Goal: Task Accomplishment & Management: Use online tool/utility

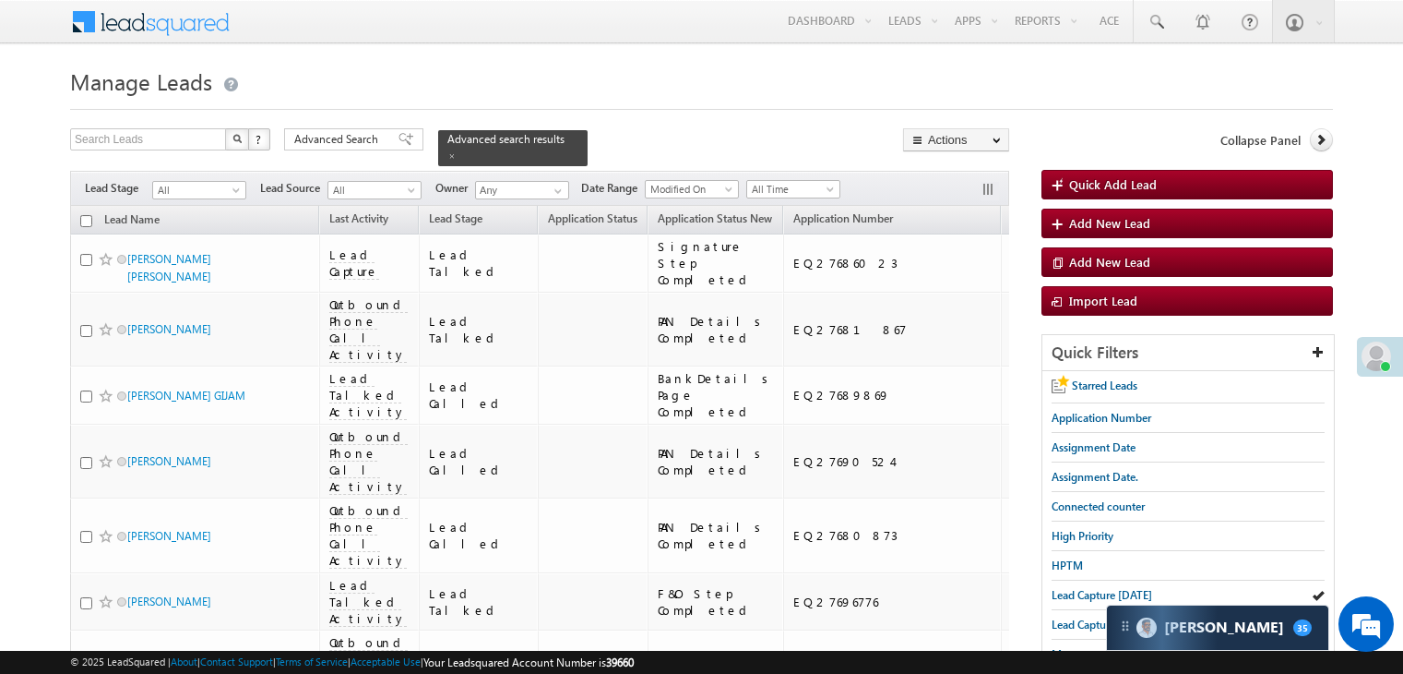
click at [1079, 590] on span "Lead Capture [DATE]" at bounding box center [1102, 595] width 101 height 14
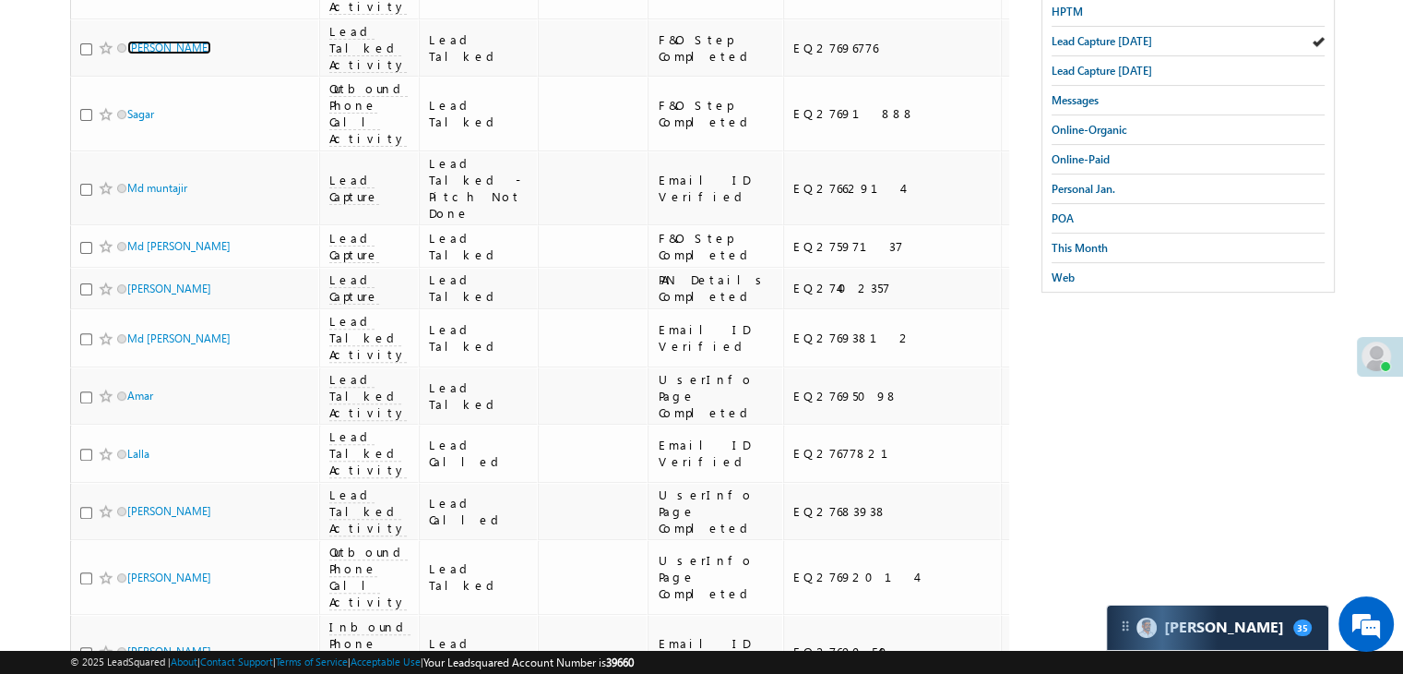
scroll to position [277, 0]
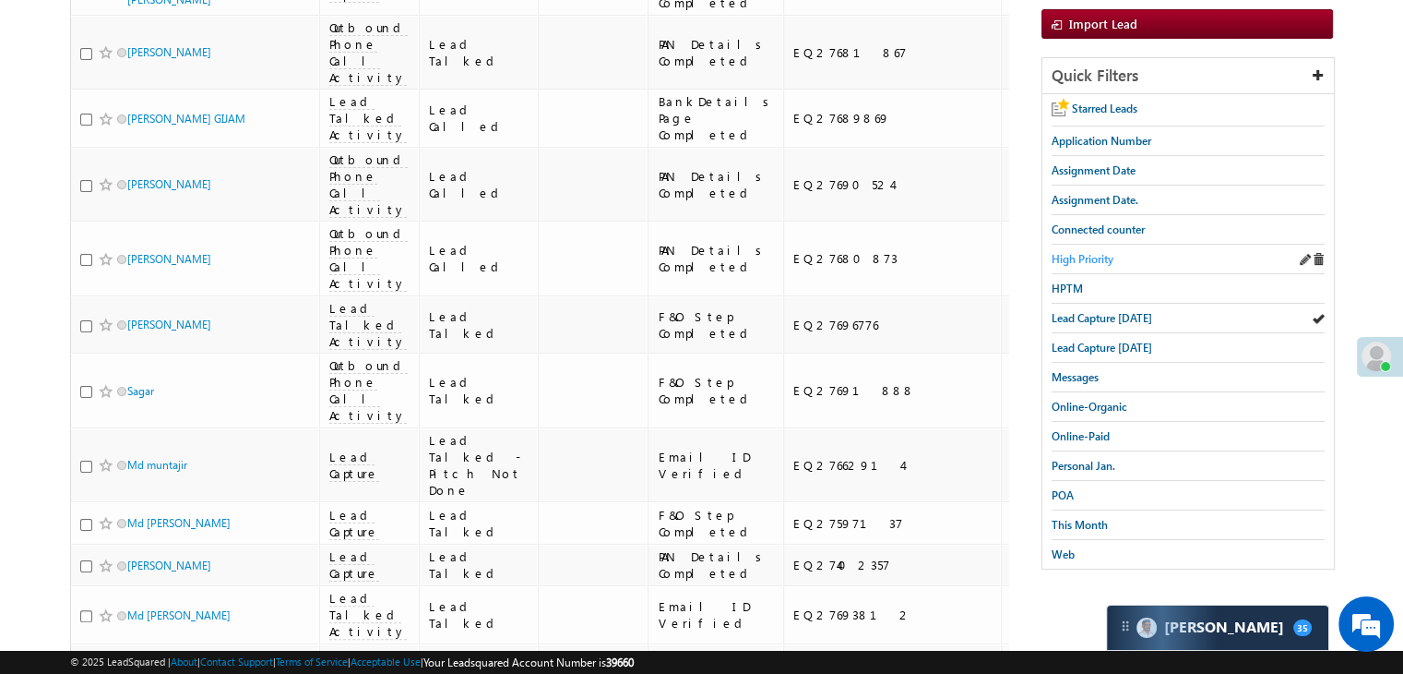
click at [1088, 253] on span "High Priority" at bounding box center [1083, 259] width 62 height 14
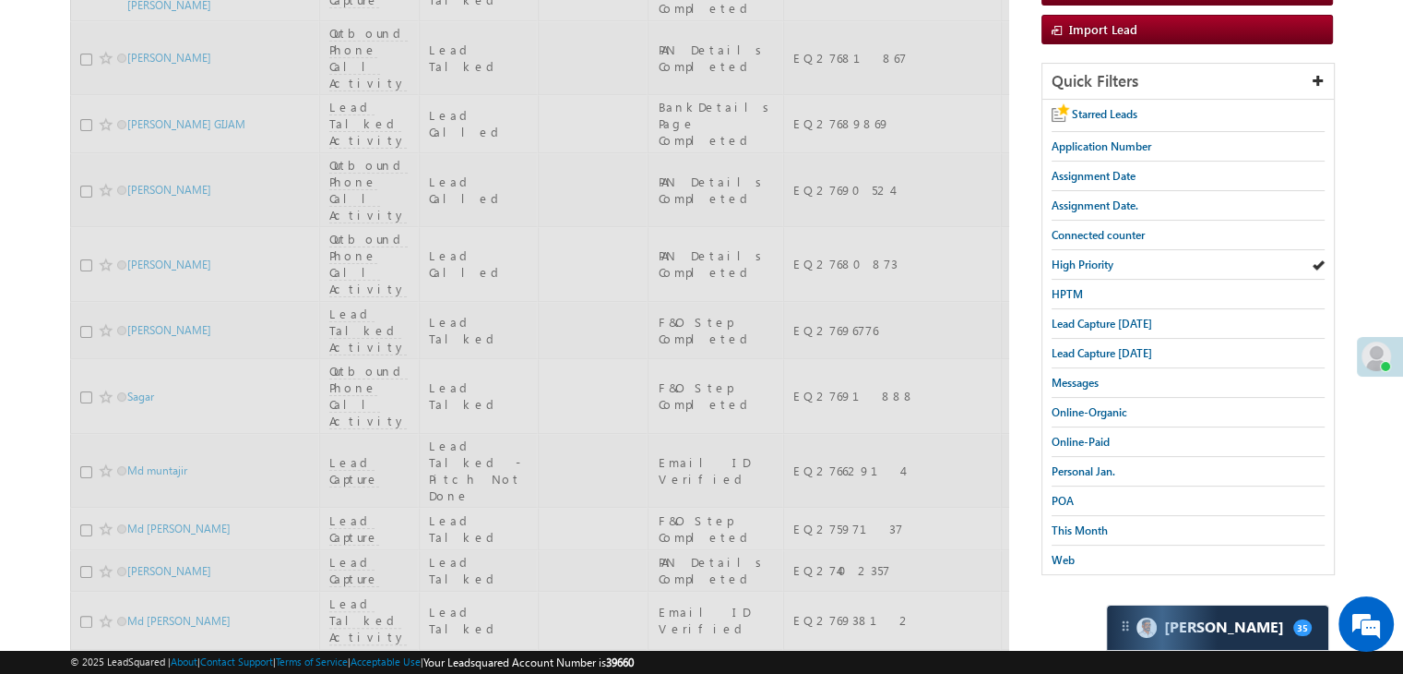
scroll to position [0, 0]
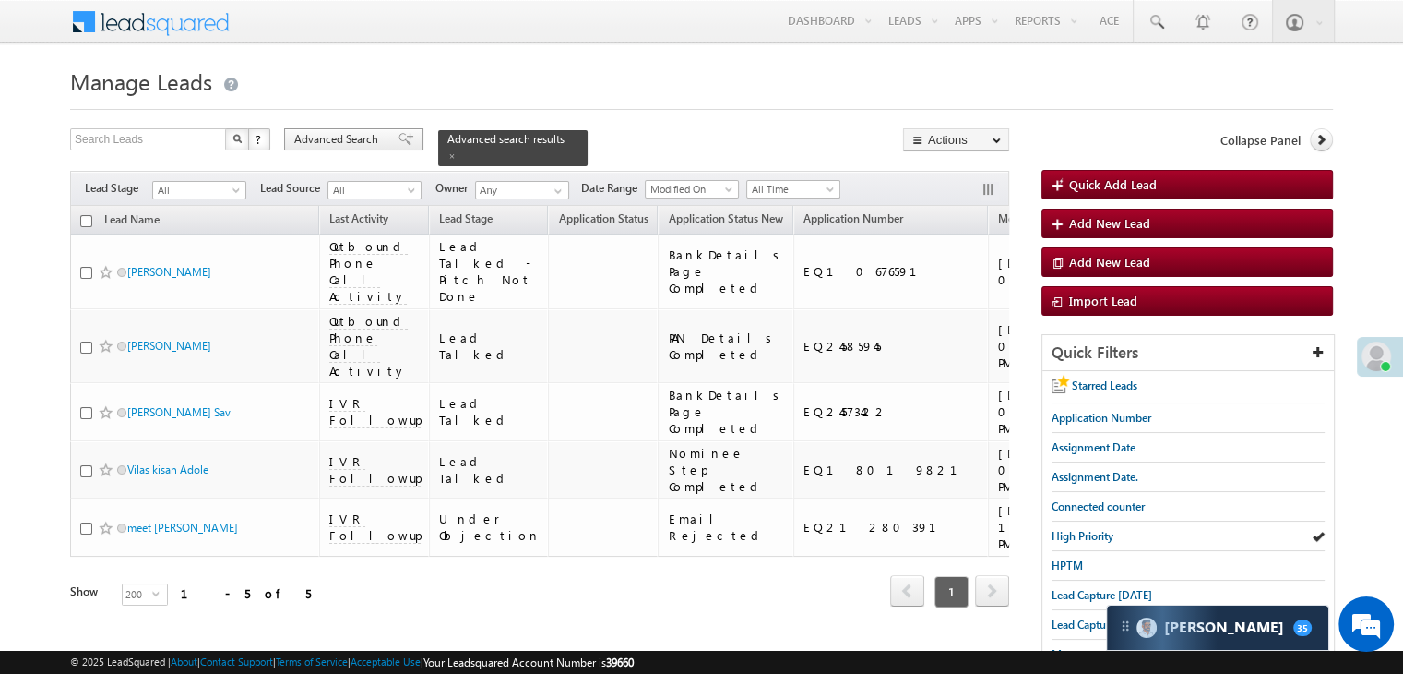
click at [363, 134] on span "Advanced Search" at bounding box center [338, 139] width 89 height 17
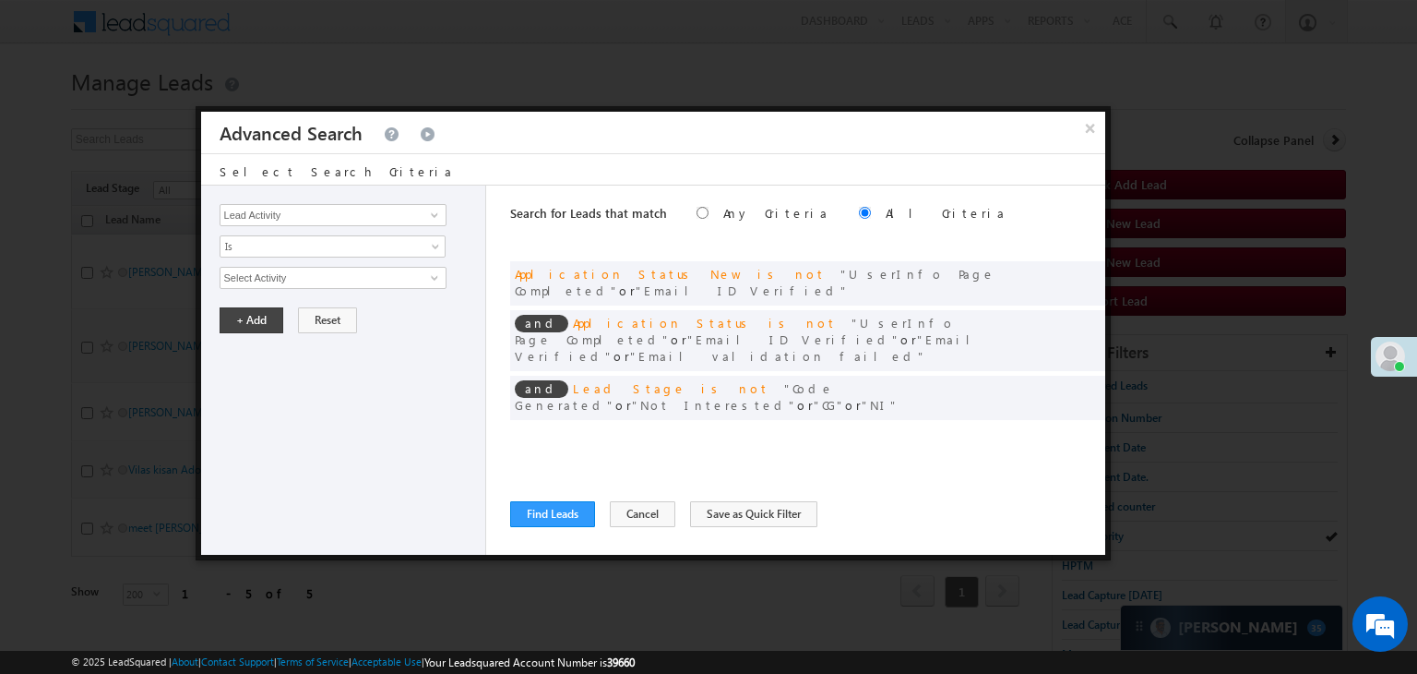
click at [1060, 429] on span at bounding box center [1062, 435] width 13 height 13
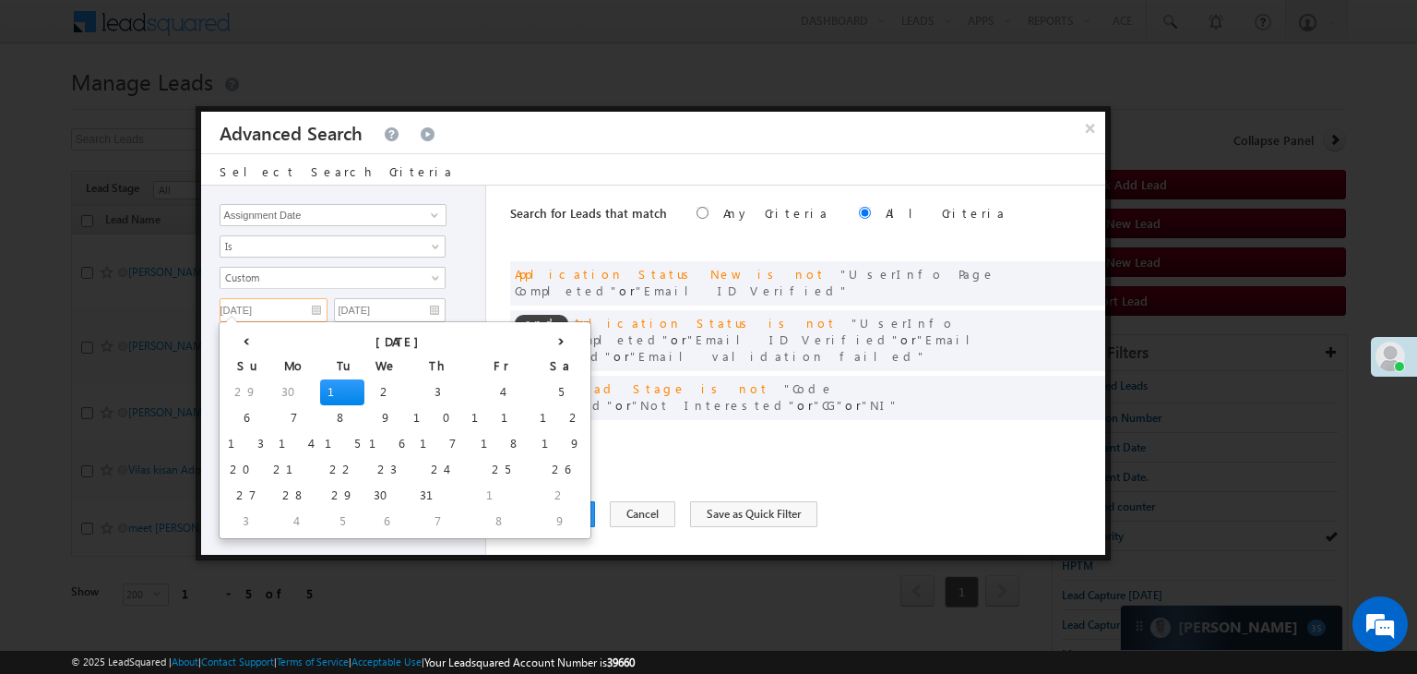
click at [301, 302] on input "[DATE]" at bounding box center [274, 310] width 108 height 24
click at [535, 331] on th "›" at bounding box center [561, 340] width 52 height 28
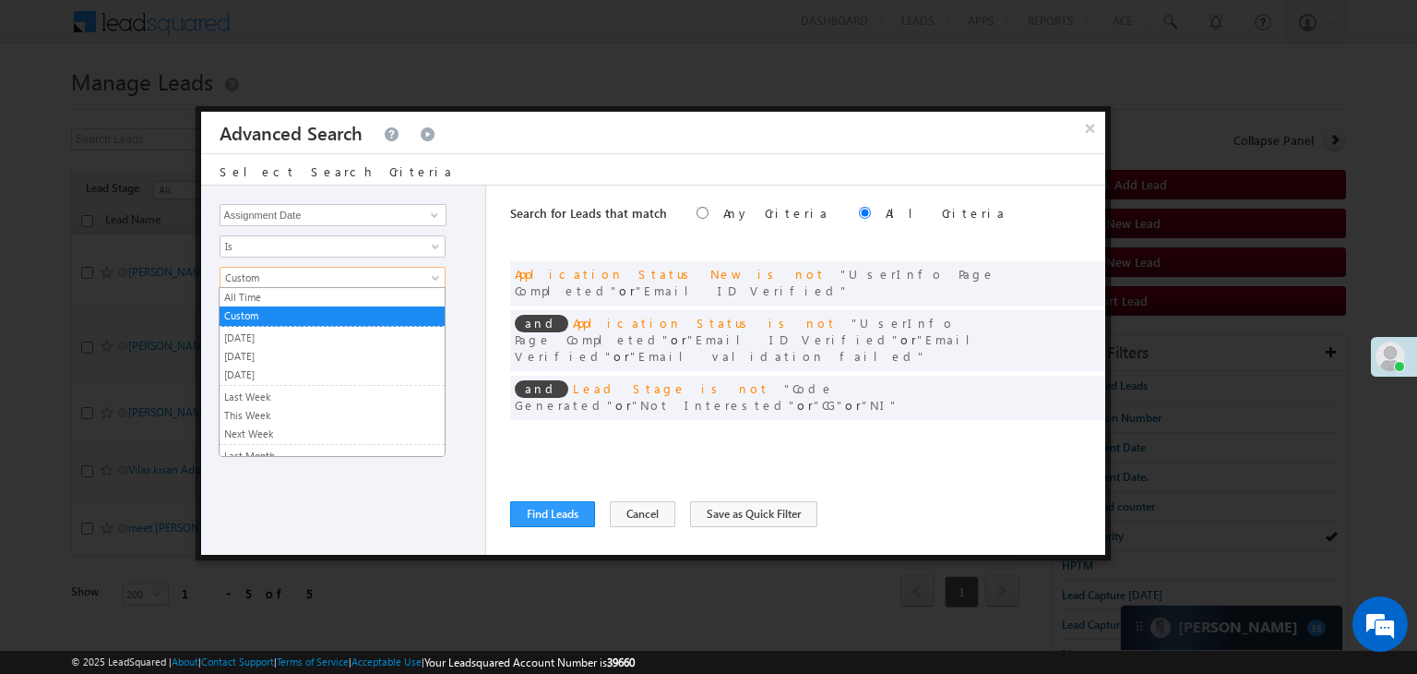
click at [313, 278] on span "Custom" at bounding box center [321, 277] width 200 height 17
click at [269, 352] on link "[DATE]" at bounding box center [332, 356] width 225 height 17
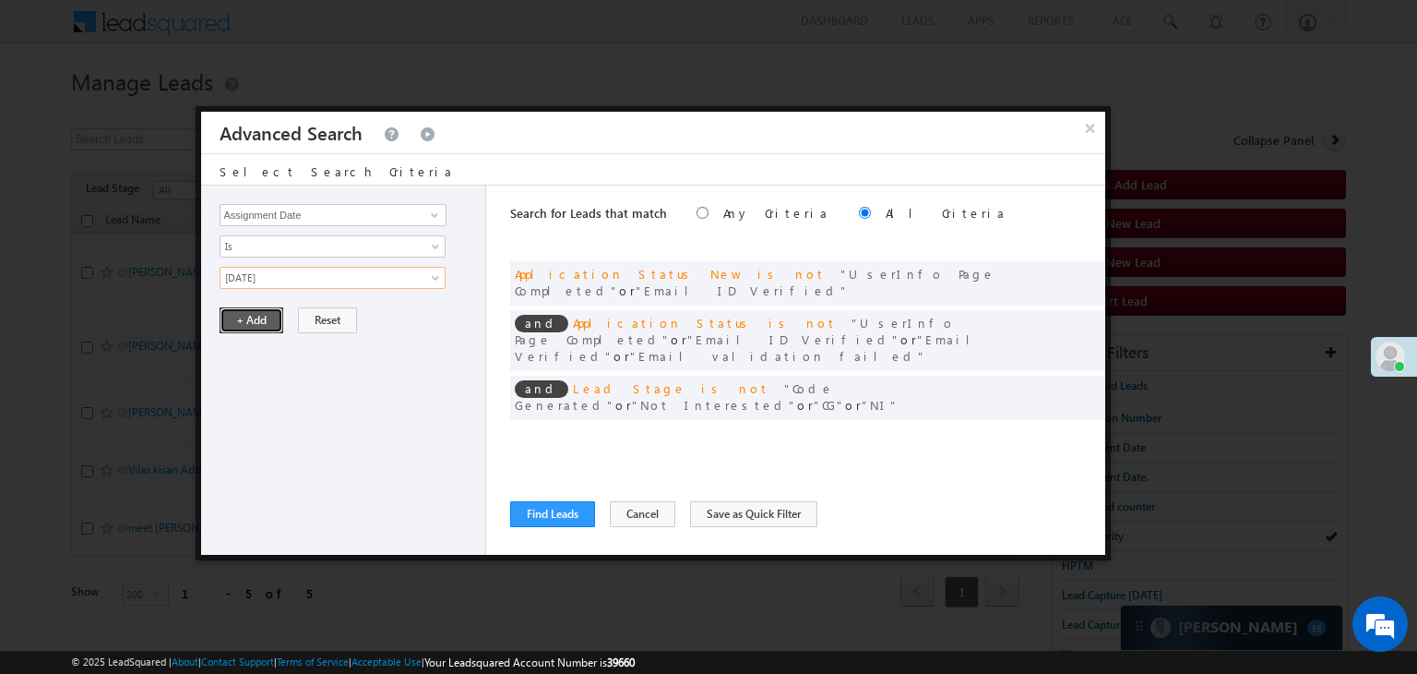
click at [250, 317] on button "+ Add" at bounding box center [252, 320] width 64 height 26
click at [528, 514] on button "Find Leads" at bounding box center [552, 514] width 85 height 26
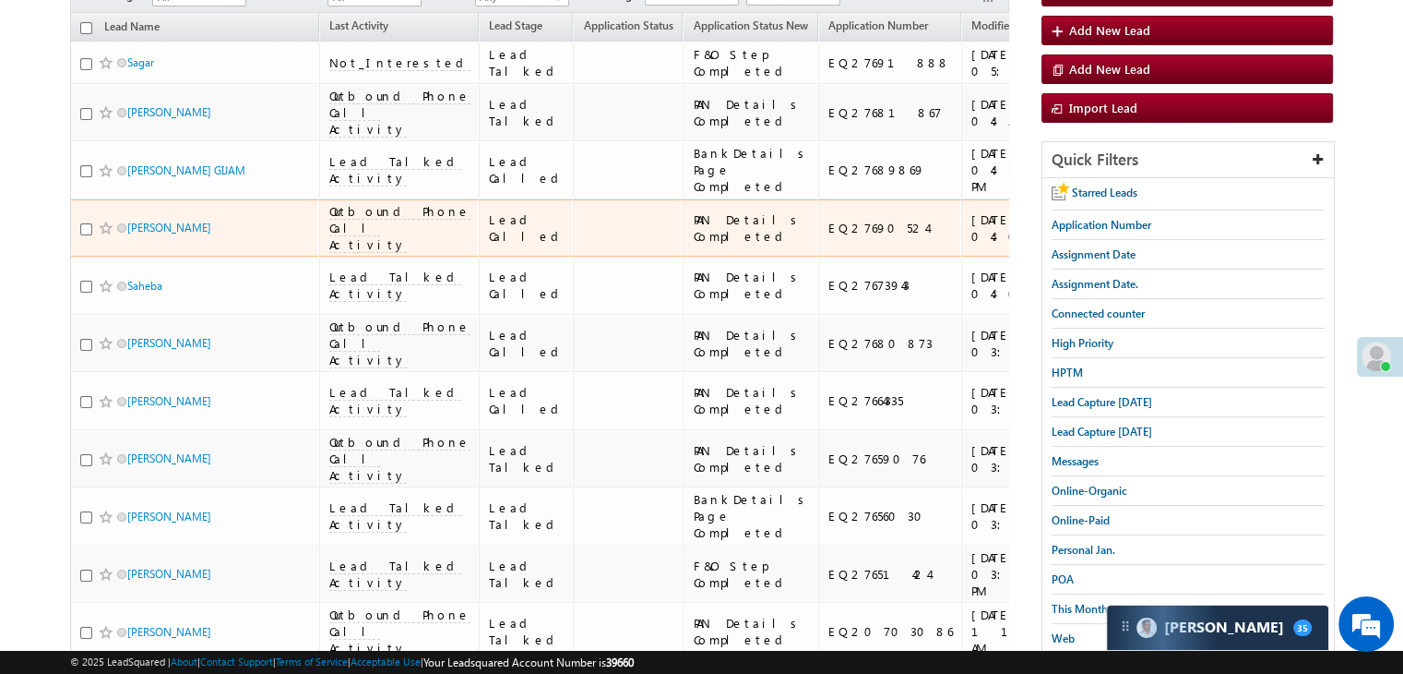
scroll to position [59, 0]
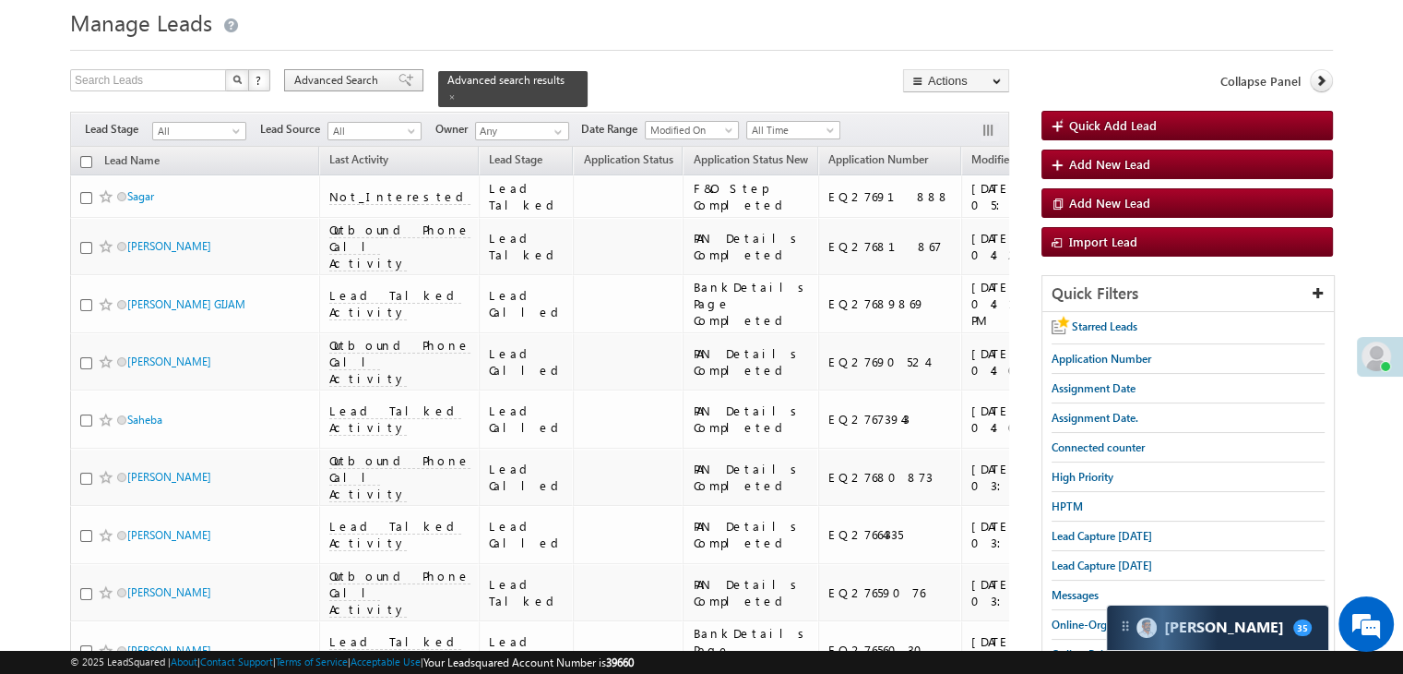
click at [365, 85] on span "Advanced Search" at bounding box center [338, 80] width 89 height 17
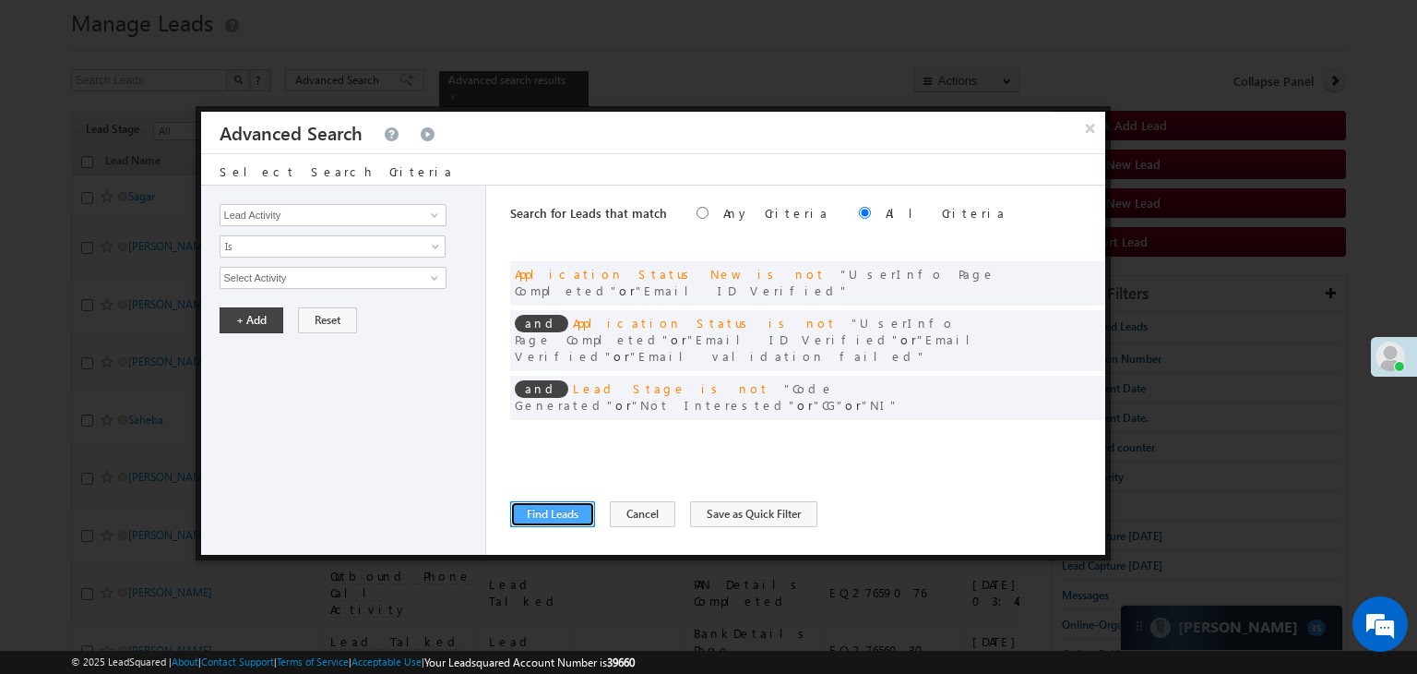
click at [555, 507] on button "Find Leads" at bounding box center [552, 514] width 85 height 26
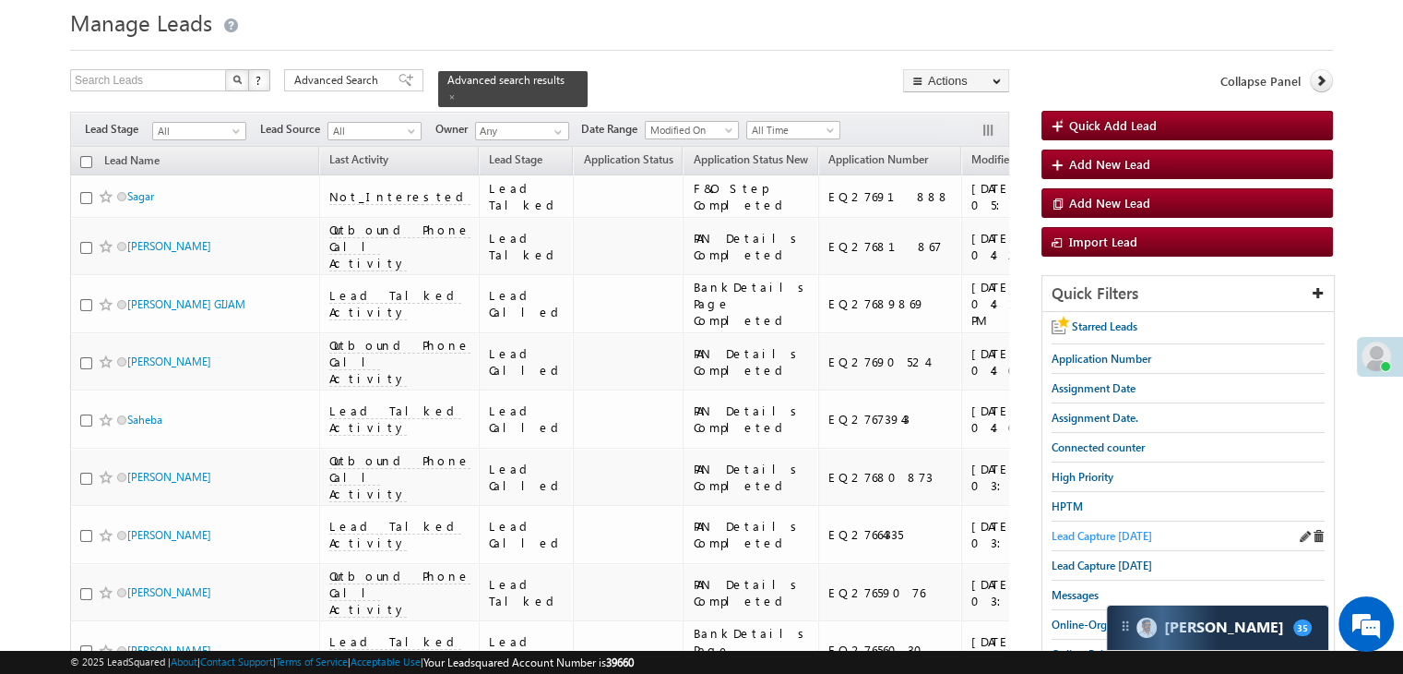
click at [1122, 532] on span "Lead Capture [DATE]" at bounding box center [1102, 536] width 101 height 14
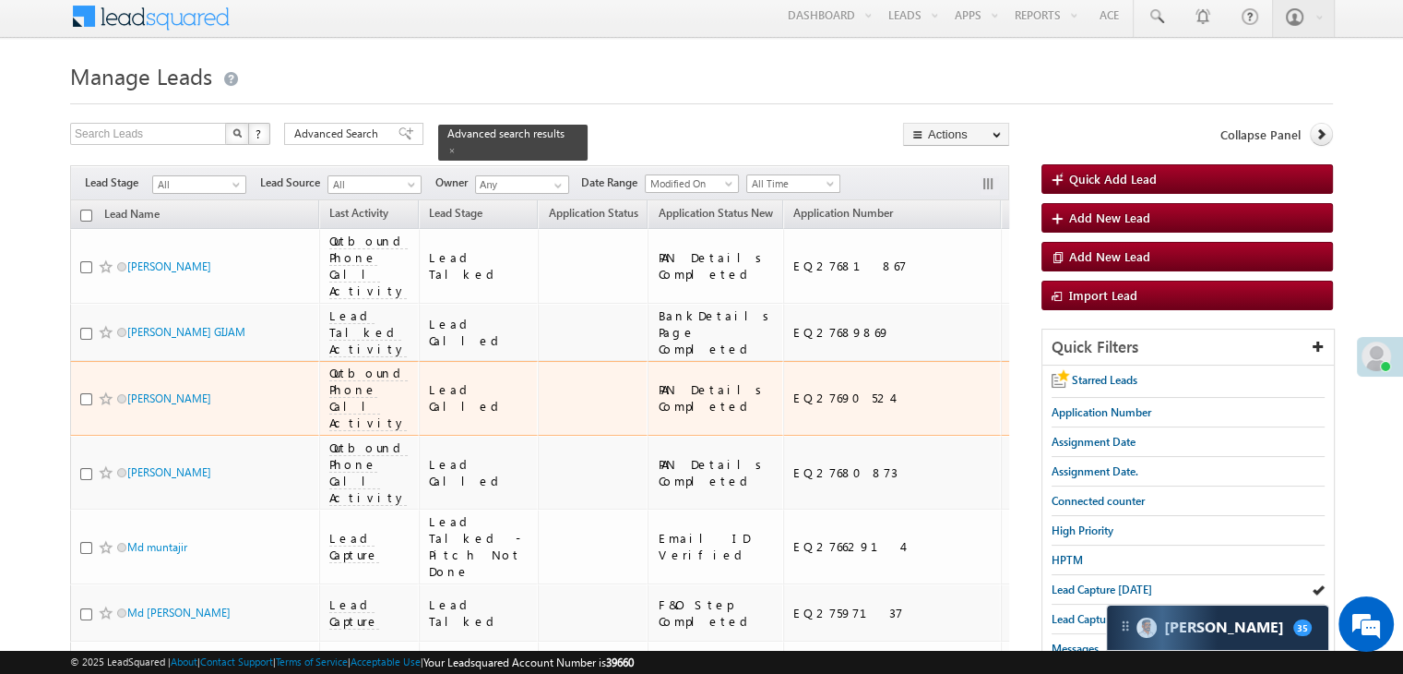
scroll to position [0, 0]
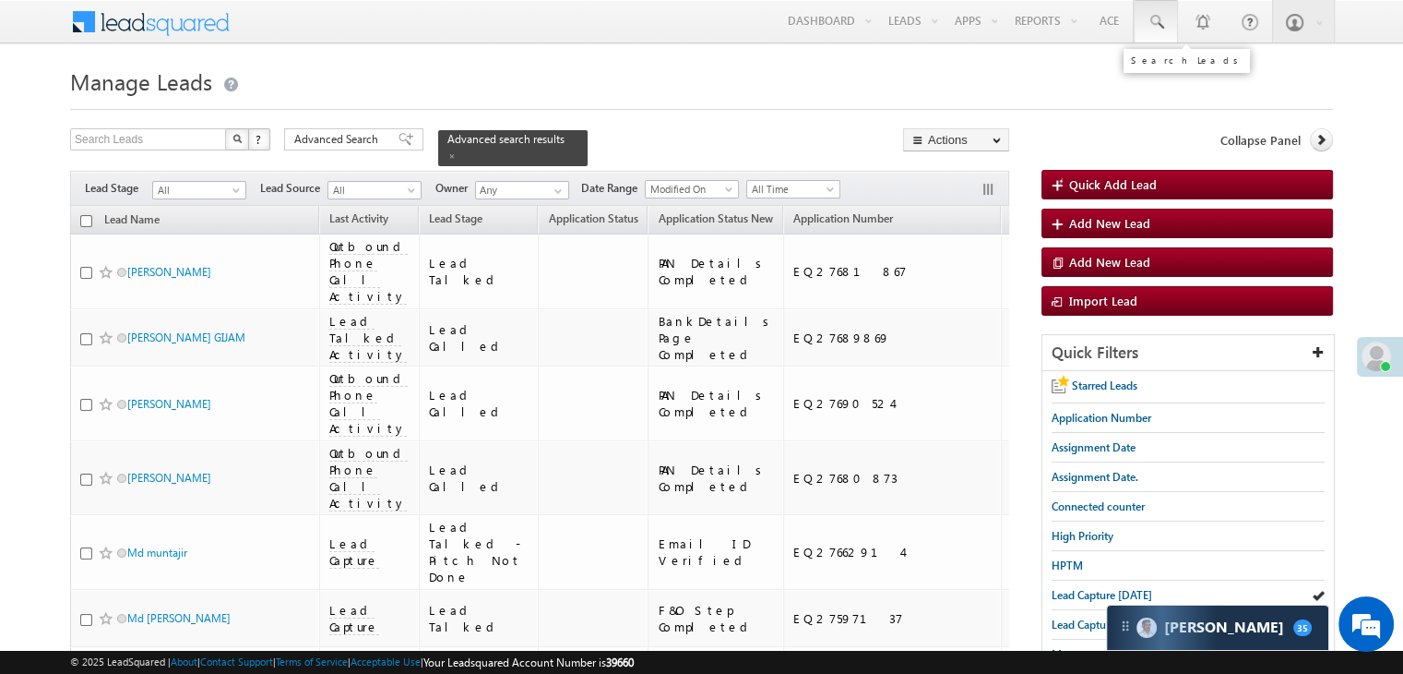
click at [1159, 29] on span at bounding box center [1156, 22] width 18 height 18
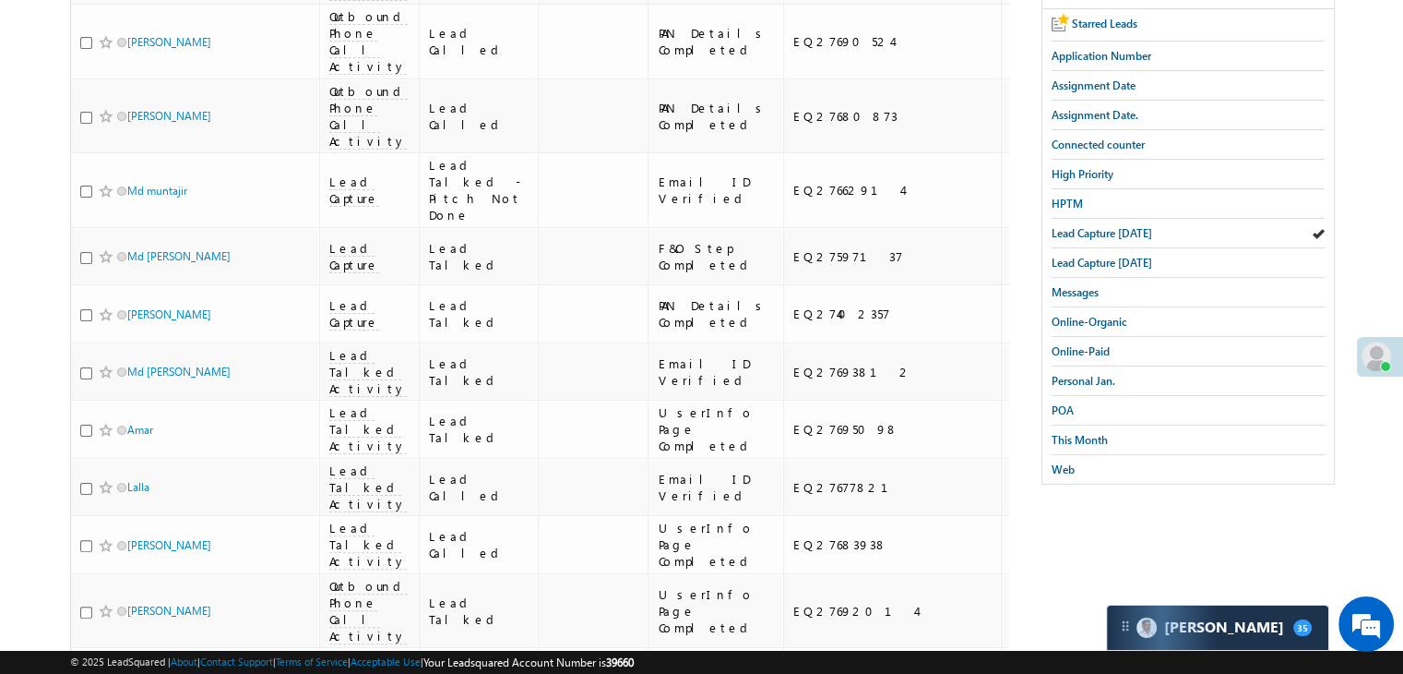
scroll to position [207, 0]
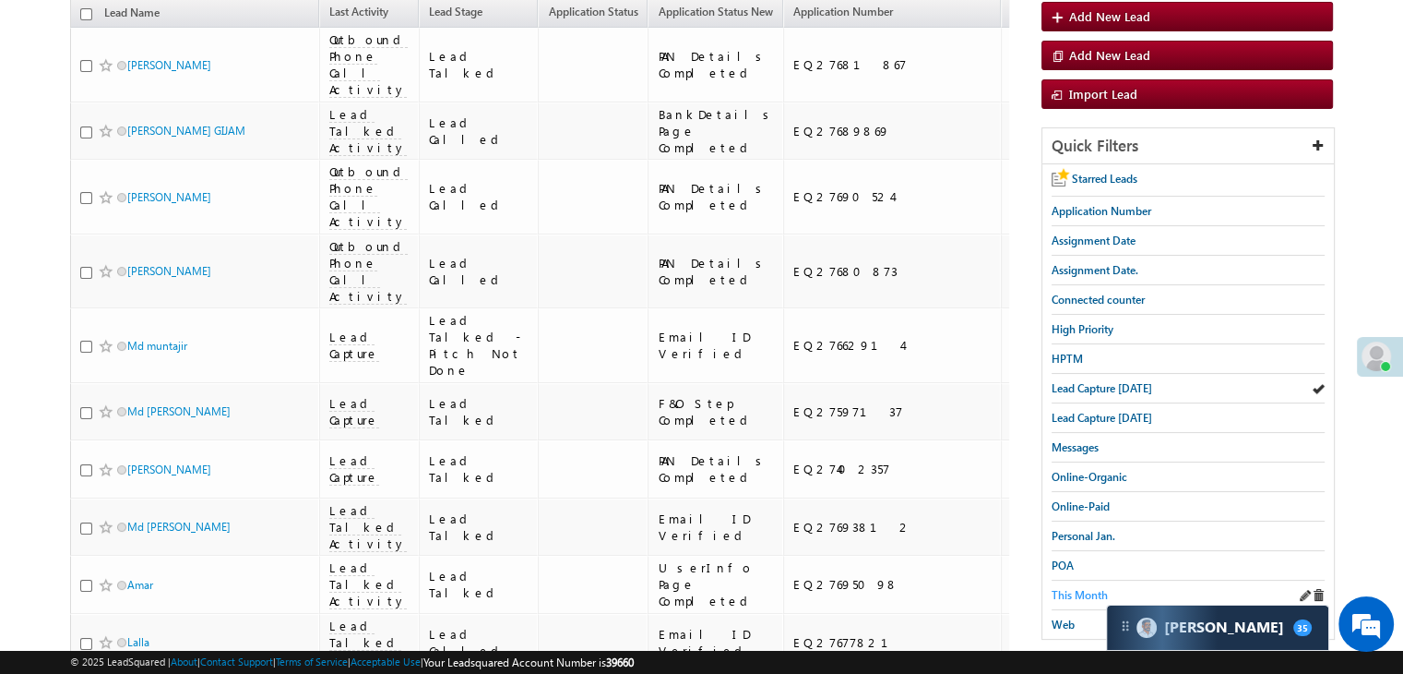
type input "88"
click at [1080, 591] on span "This Month" at bounding box center [1080, 595] width 56 height 14
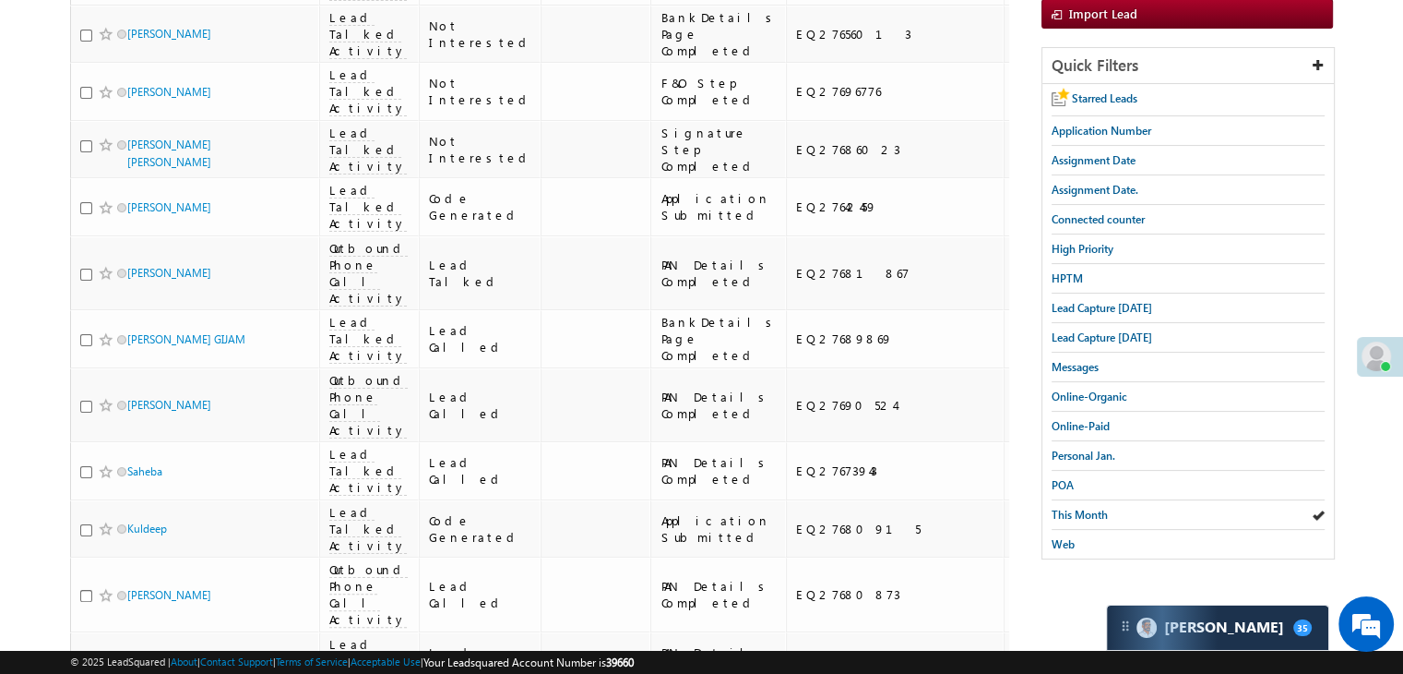
scroll to position [369, 0]
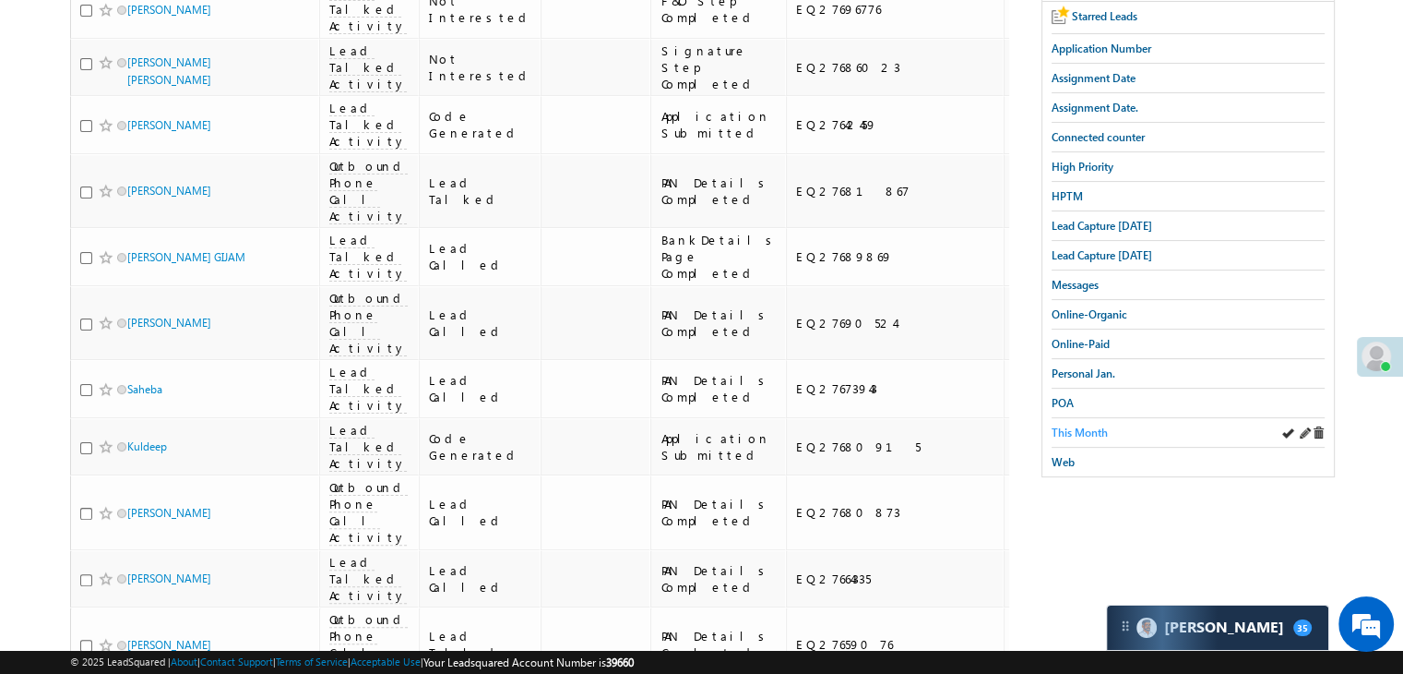
click at [1105, 425] on span "This Month" at bounding box center [1080, 432] width 56 height 14
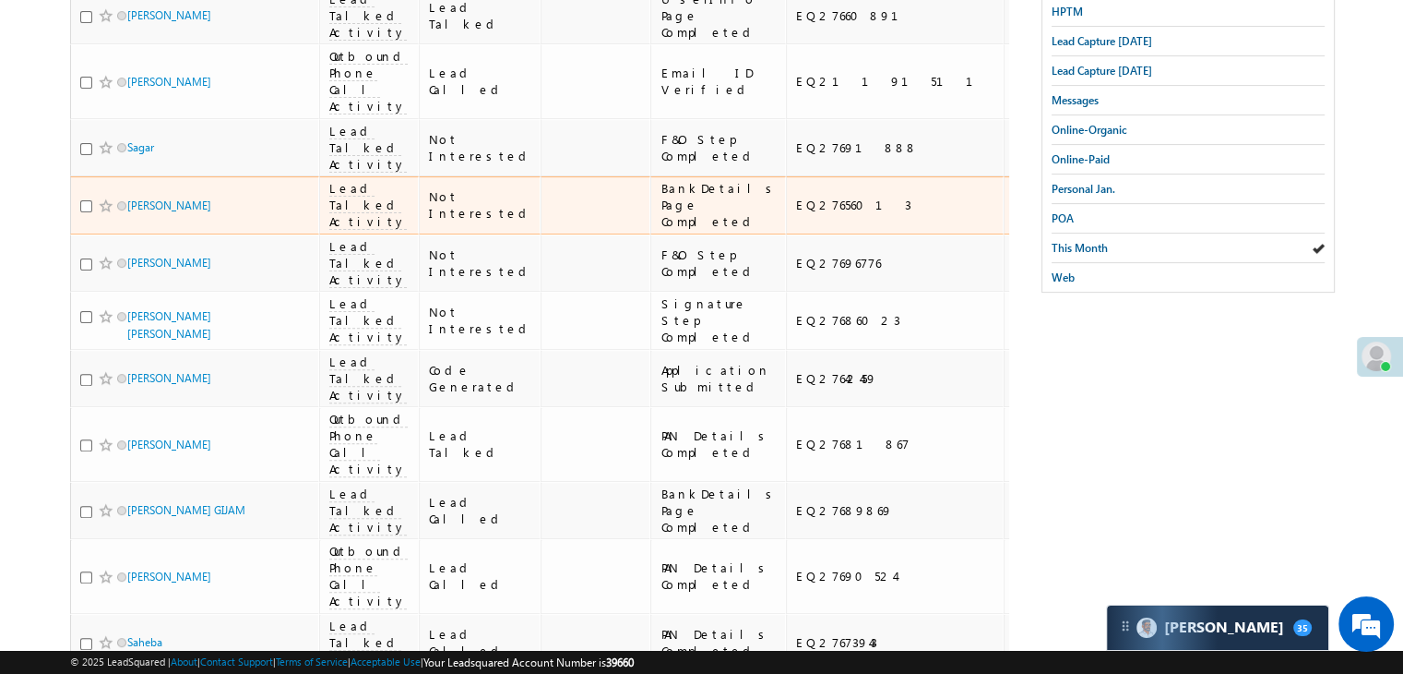
scroll to position [830, 0]
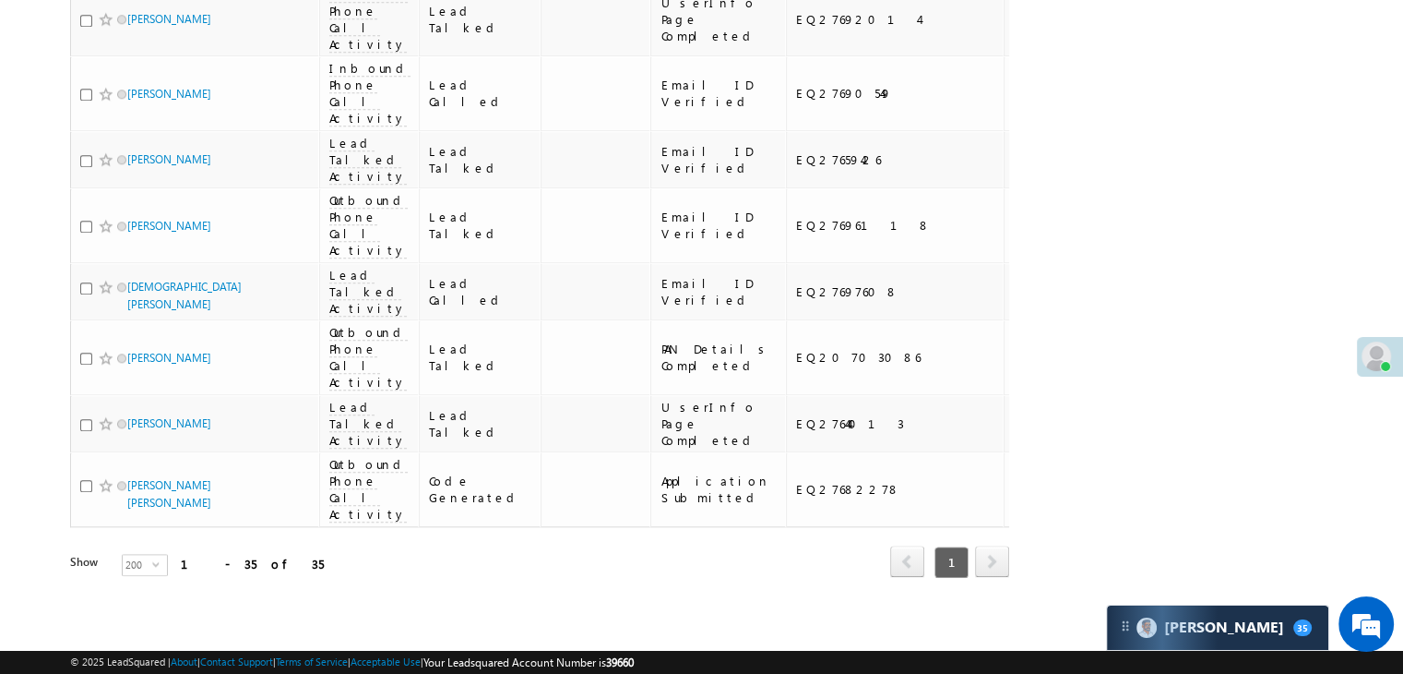
scroll to position [1938, 0]
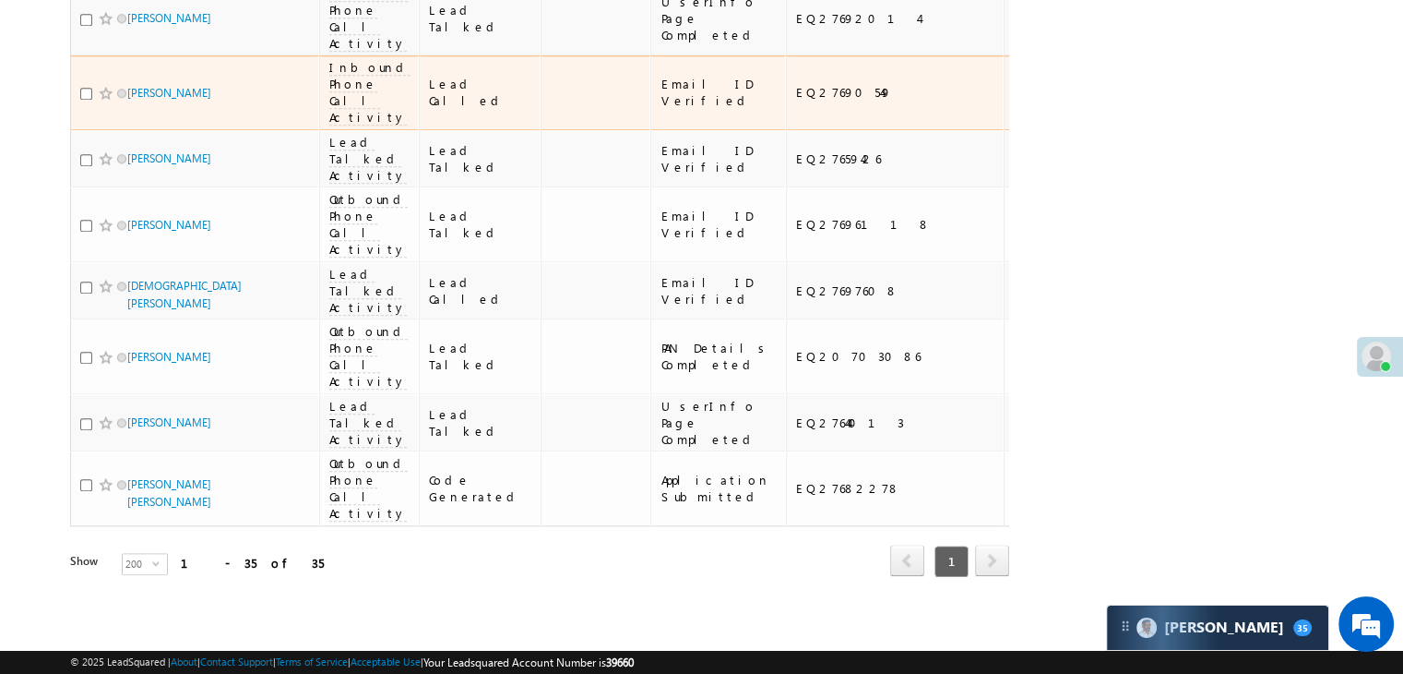
scroll to position [2860, 0]
click at [1146, 109] on div "[URL][DOMAIN_NAME]" at bounding box center [1202, 92] width 113 height 33
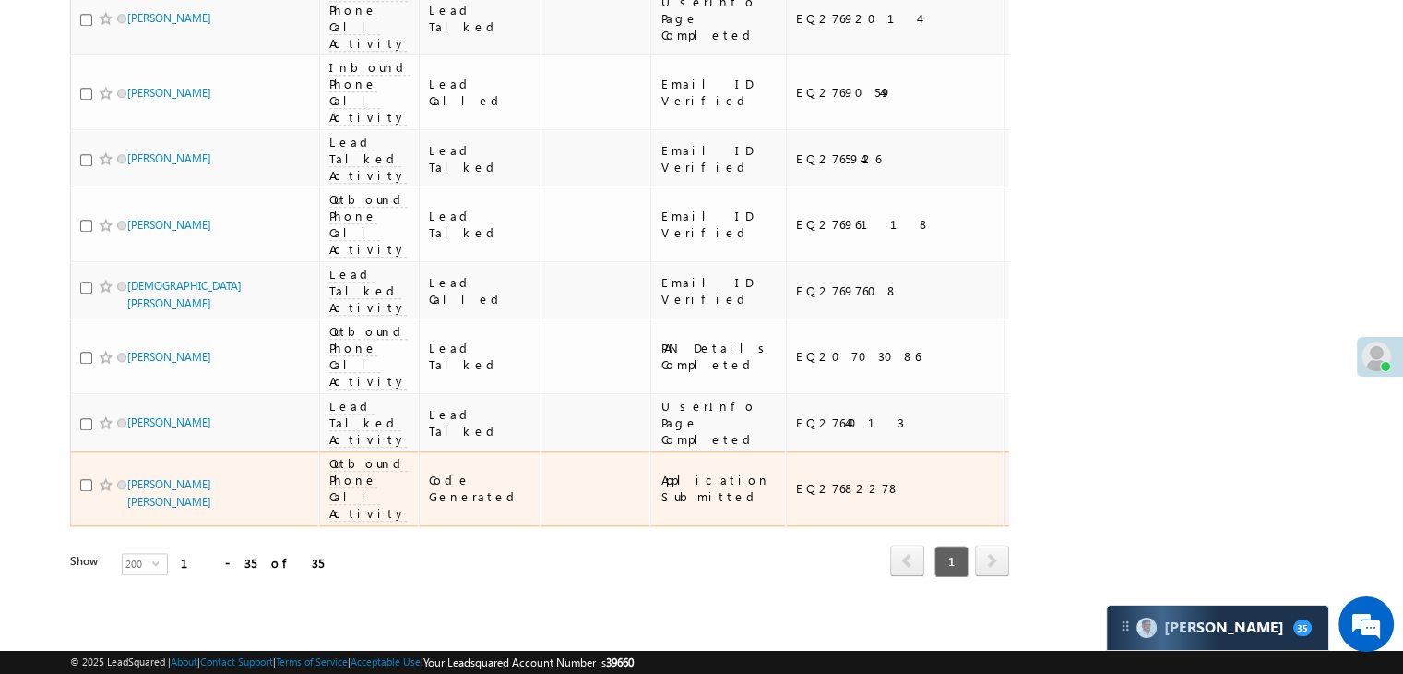
scroll to position [3460, 0]
click at [1146, 472] on div "[URL][DOMAIN_NAME]" at bounding box center [1202, 487] width 113 height 33
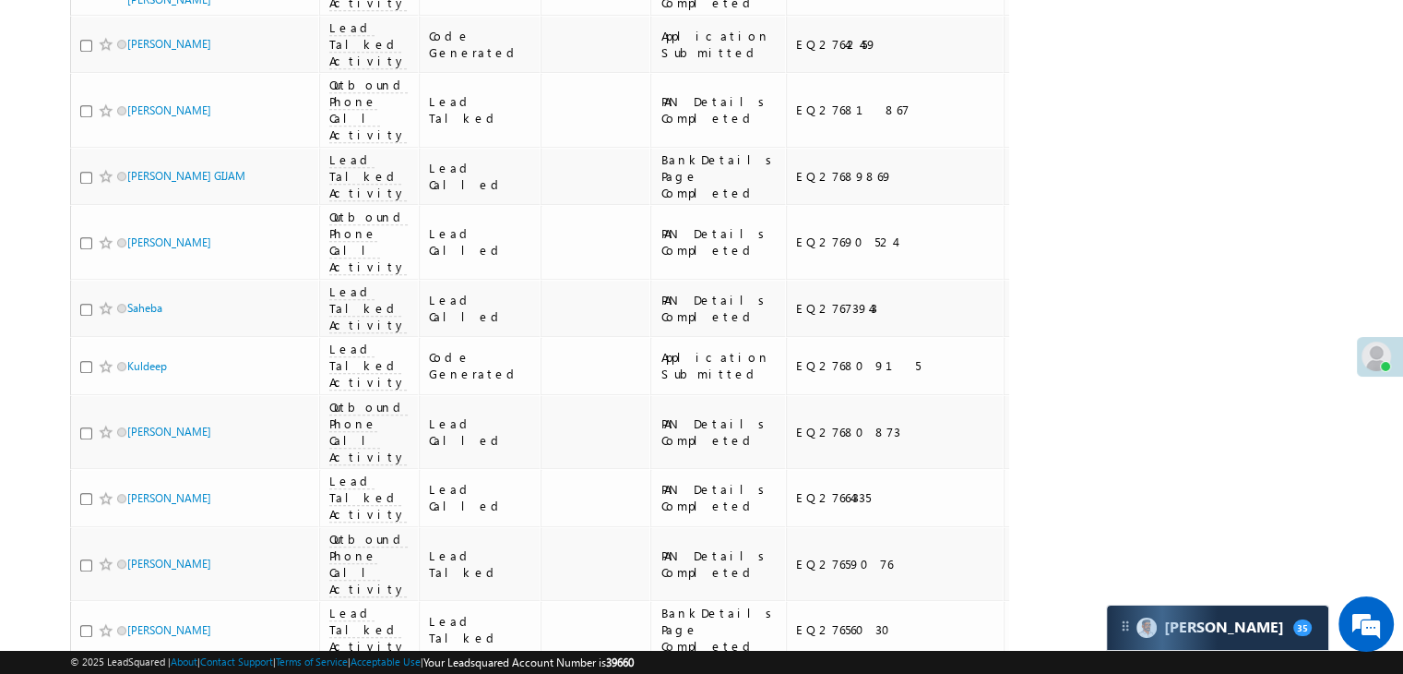
scroll to position [877, 0]
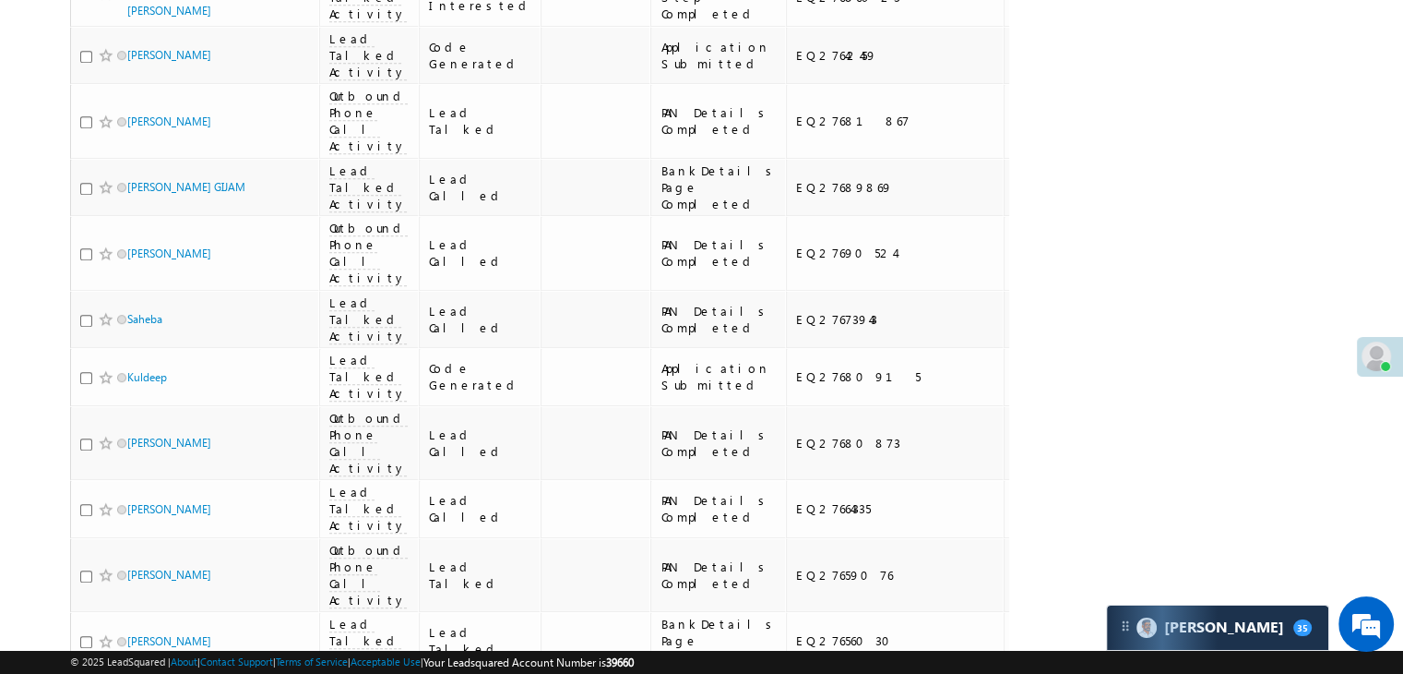
drag, startPoint x: 969, startPoint y: 478, endPoint x: 1164, endPoint y: 558, distance: 211.4
click at [1164, 558] on div "Search Leads X ? 35 results found Advanced Search Advanced Search Advanced sear…" at bounding box center [701, 465] width 1263 height 2427
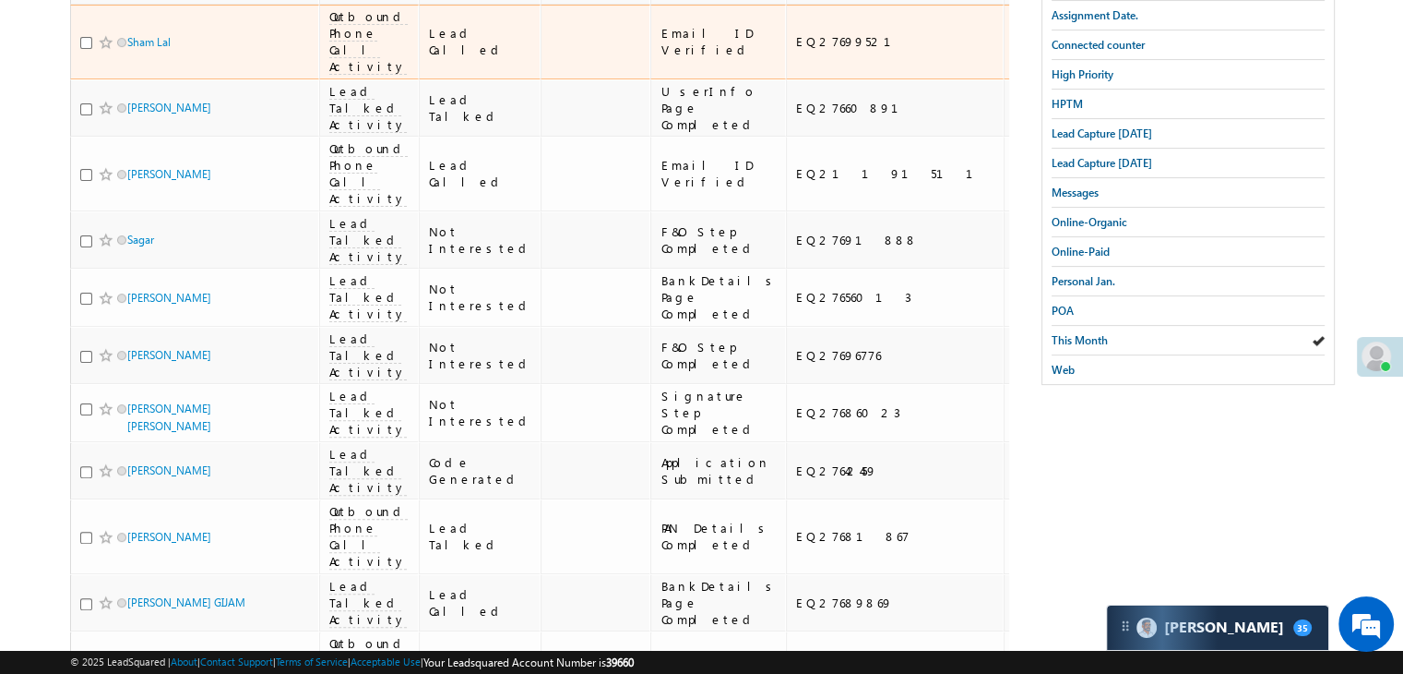
scroll to position [92, 0]
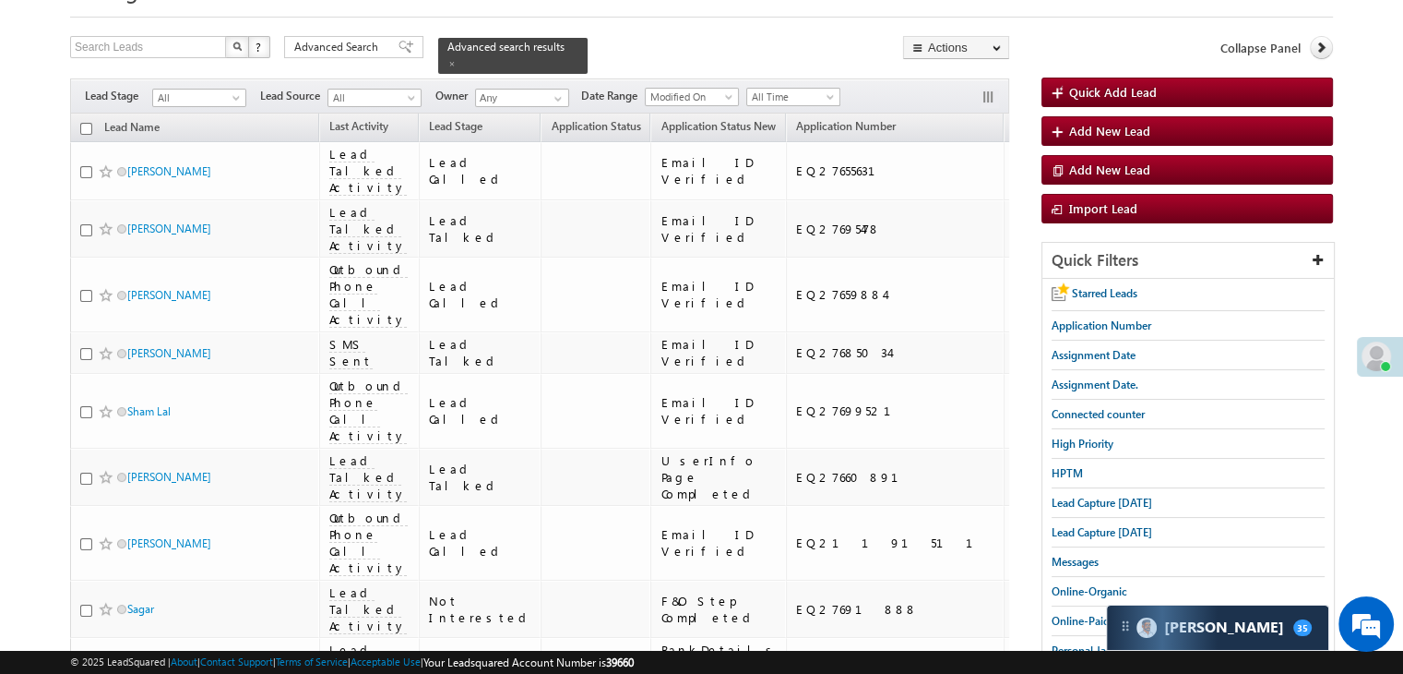
drag, startPoint x: 365, startPoint y: 45, endPoint x: 526, endPoint y: 295, distance: 297.1
click at [365, 45] on span "Advanced Search" at bounding box center [338, 47] width 89 height 17
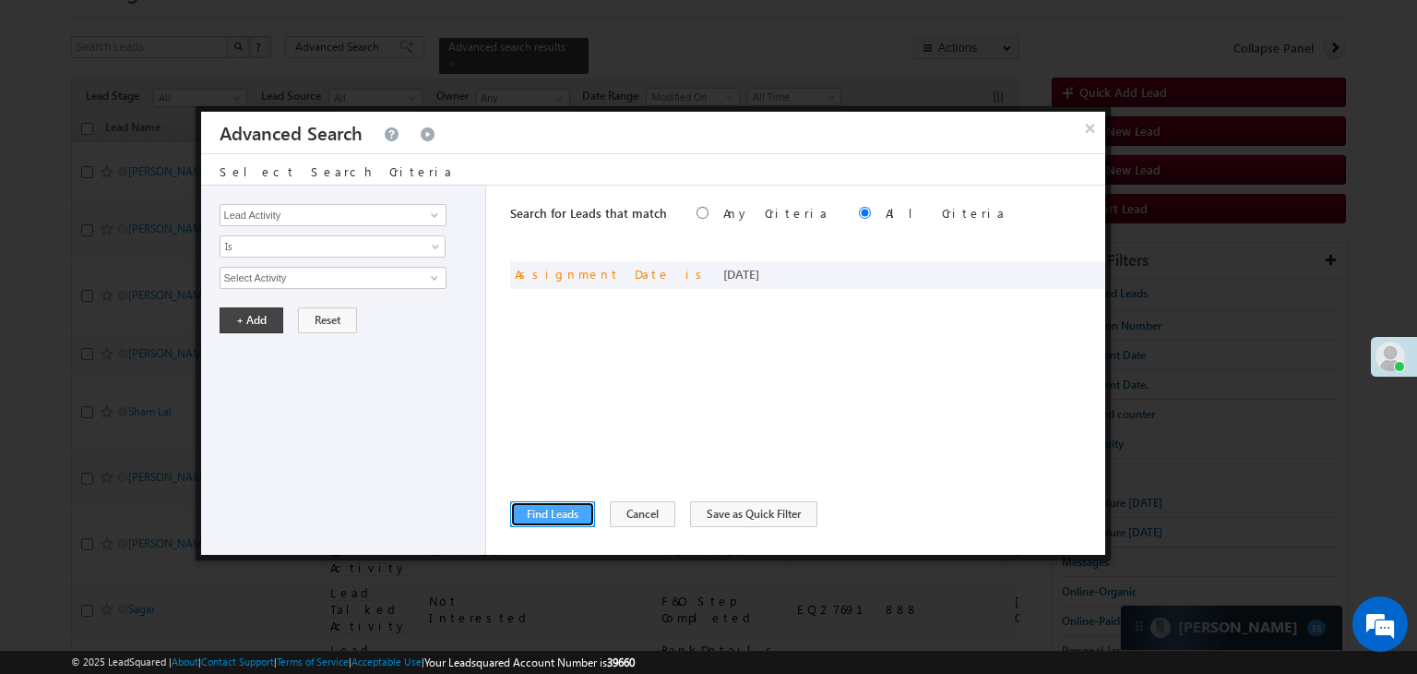
click at [560, 518] on button "Find Leads" at bounding box center [552, 514] width 85 height 26
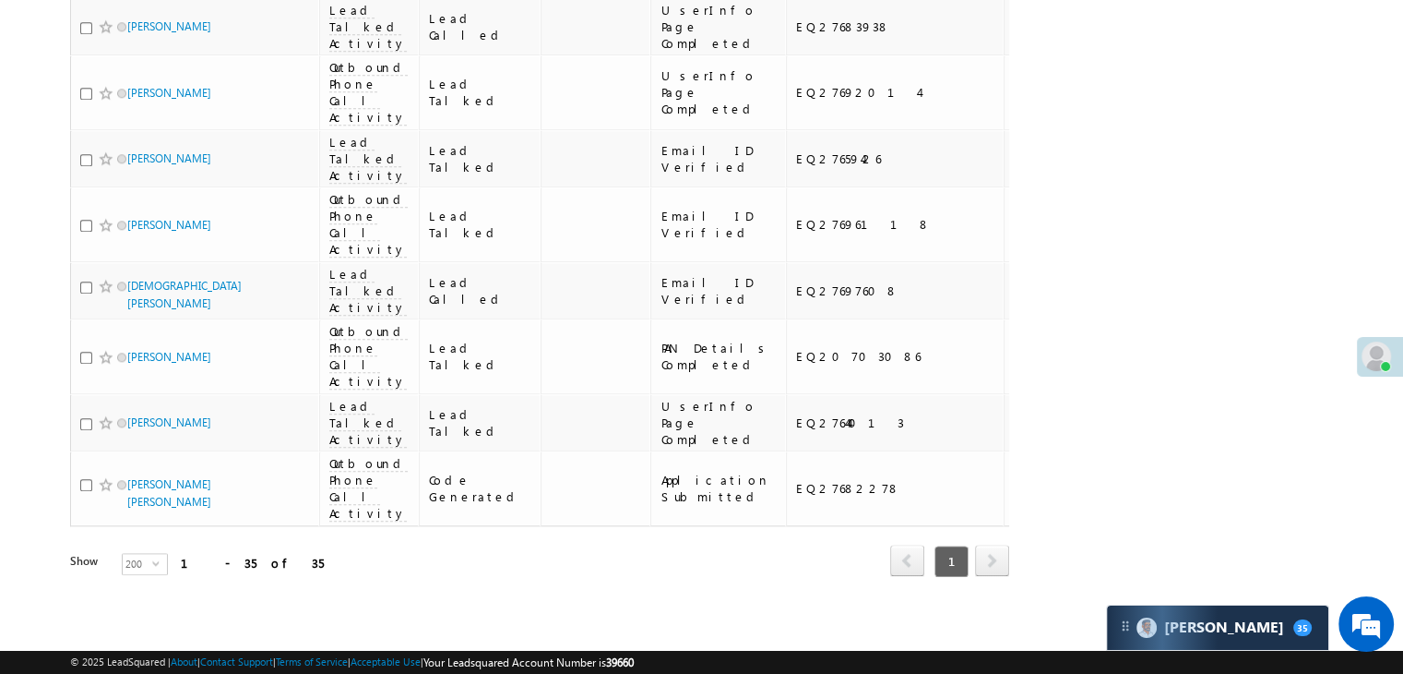
scroll to position [2122, 0]
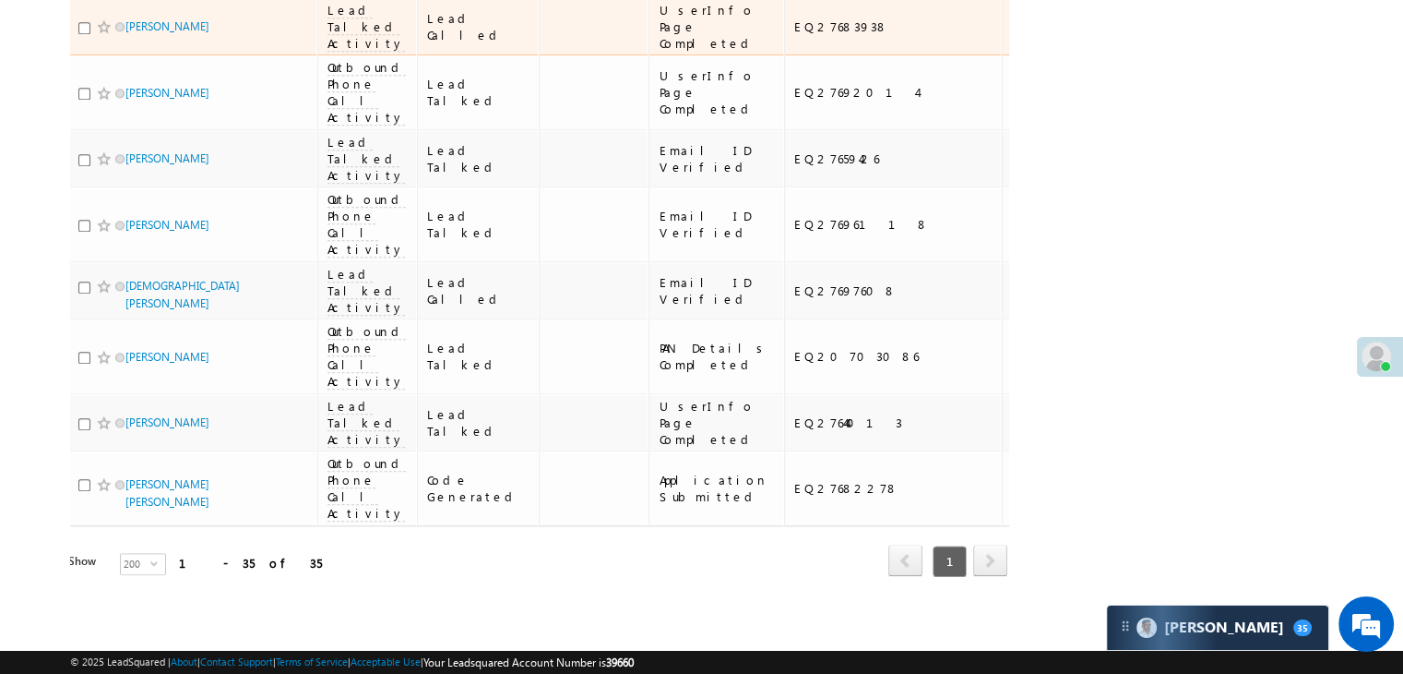
click at [1131, 56] on td "[URL][DOMAIN_NAME]" at bounding box center [1196, 27] width 131 height 58
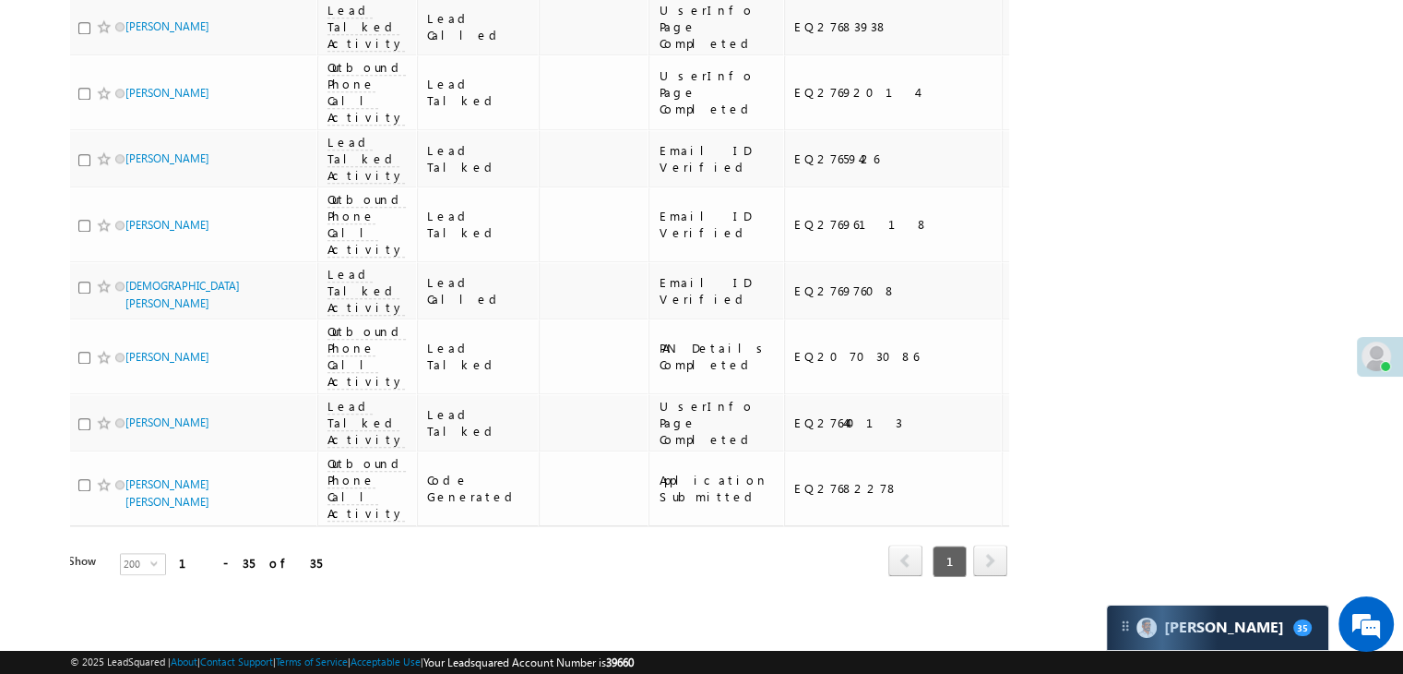
scroll to position [1753, 0]
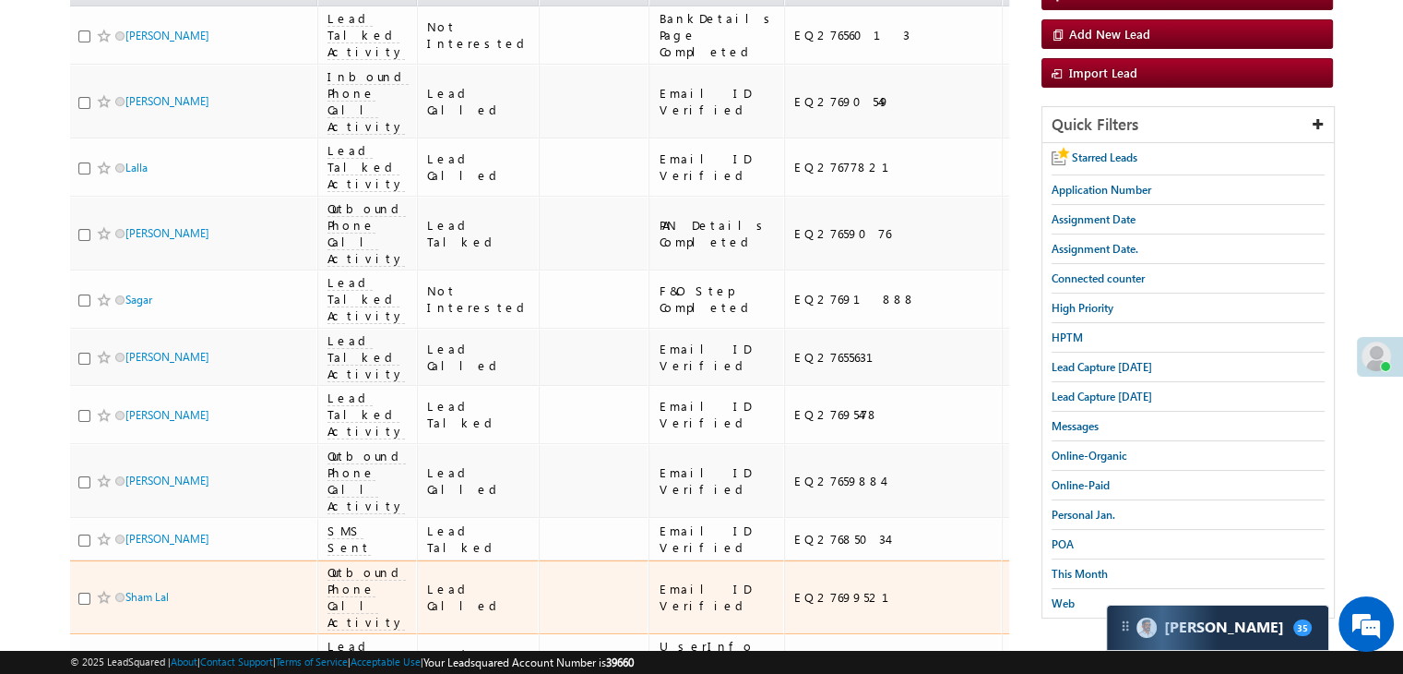
scroll to position [0, 0]
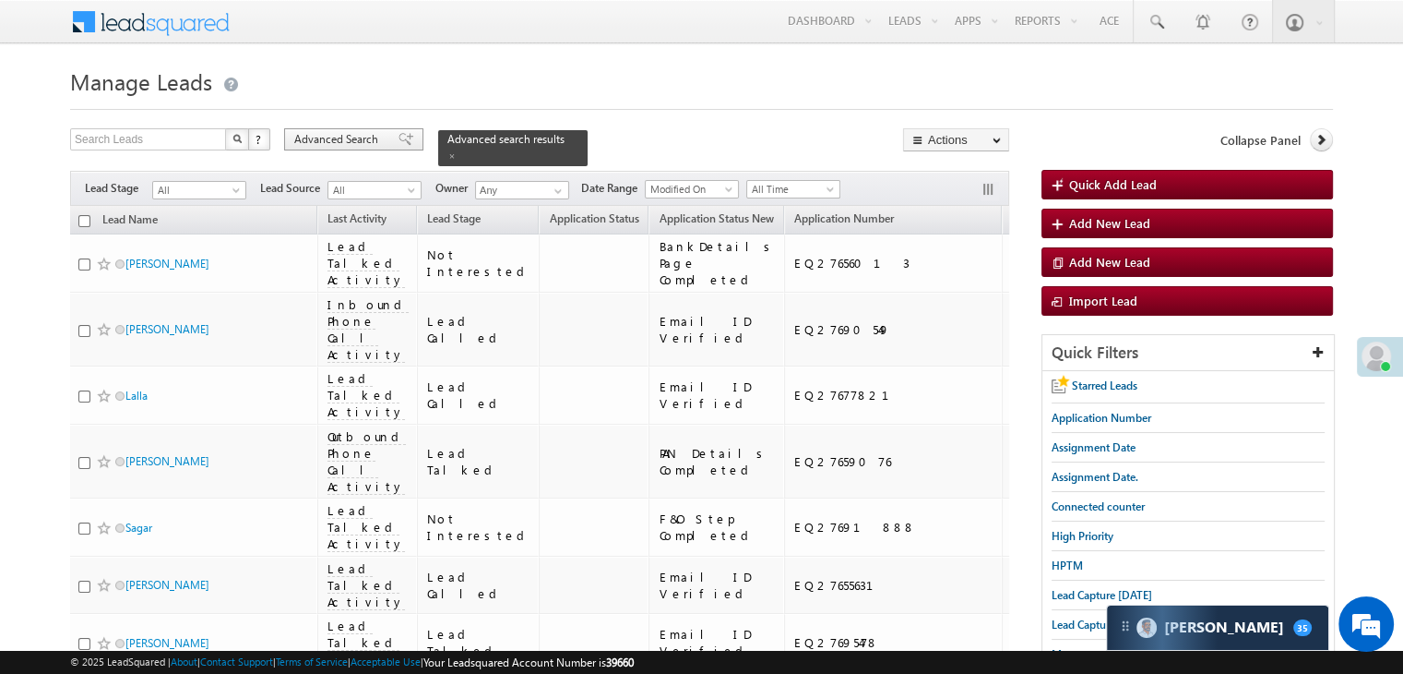
click at [399, 139] on span at bounding box center [406, 139] width 15 height 13
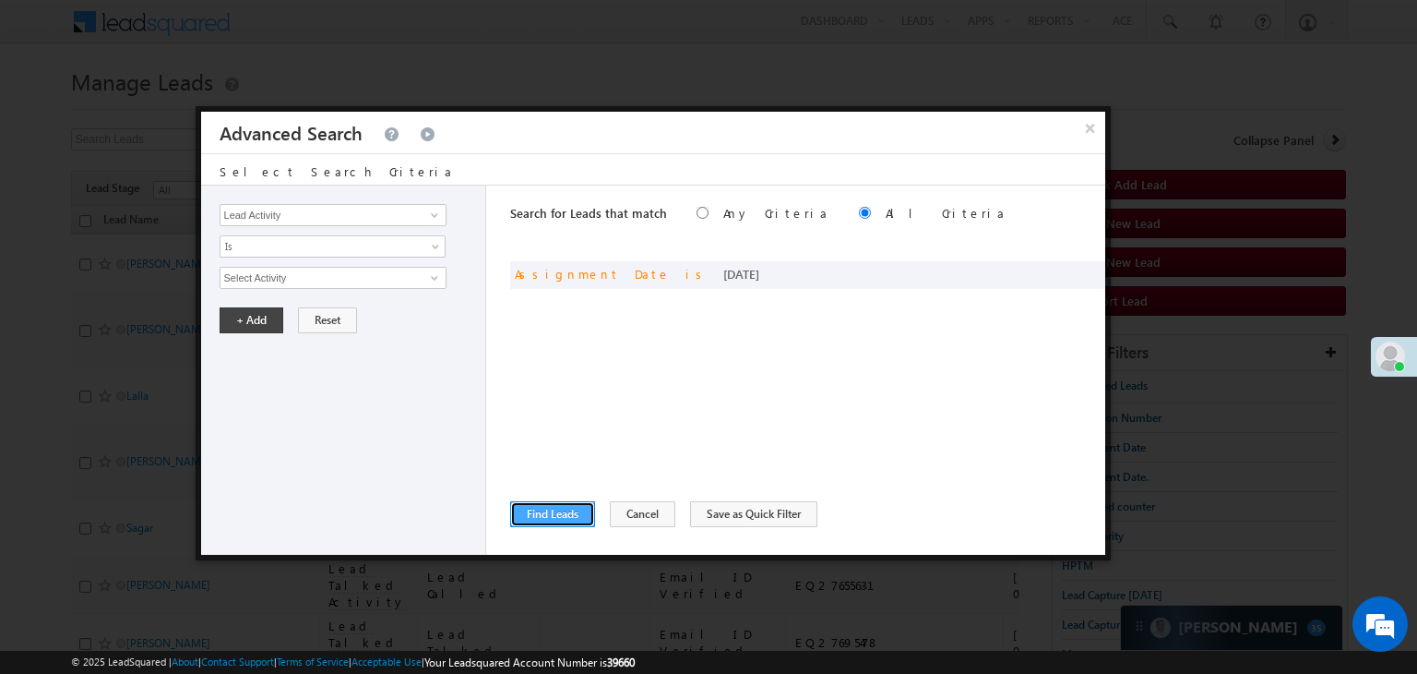
click at [555, 504] on button "Find Leads" at bounding box center [552, 514] width 85 height 26
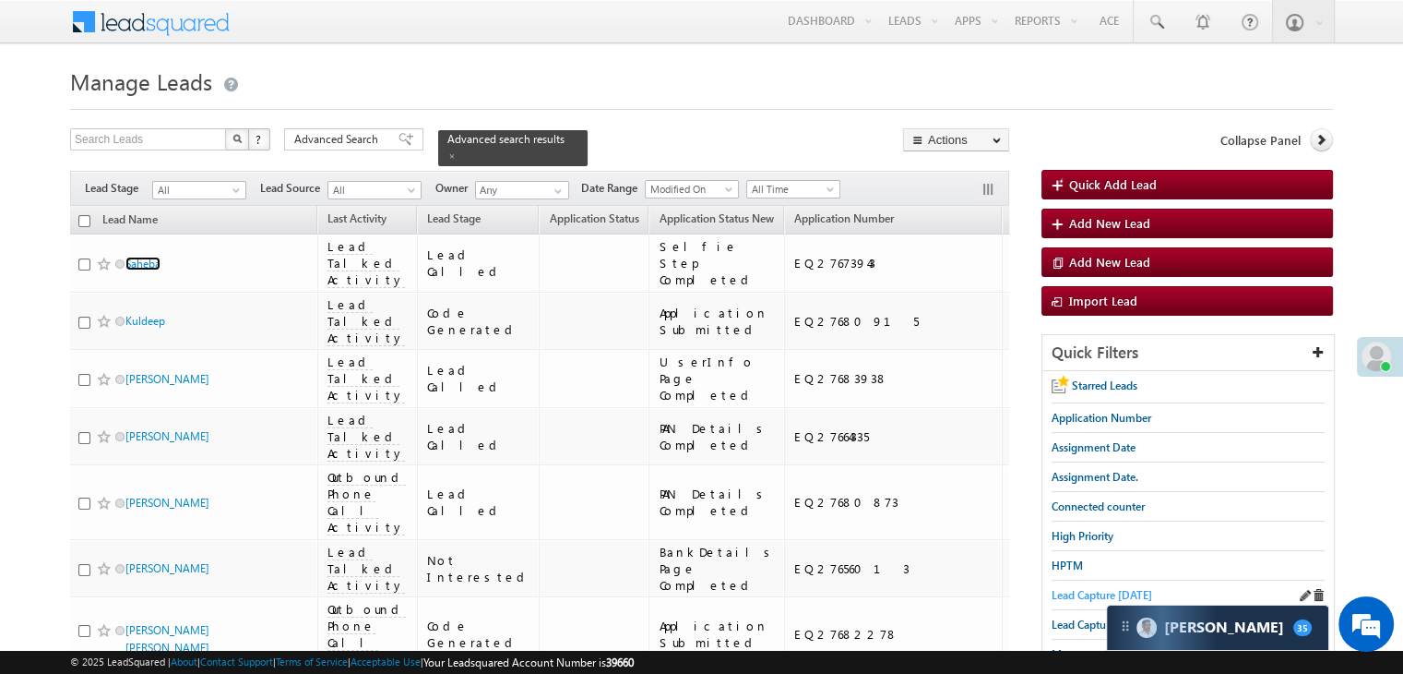
scroll to position [277, 0]
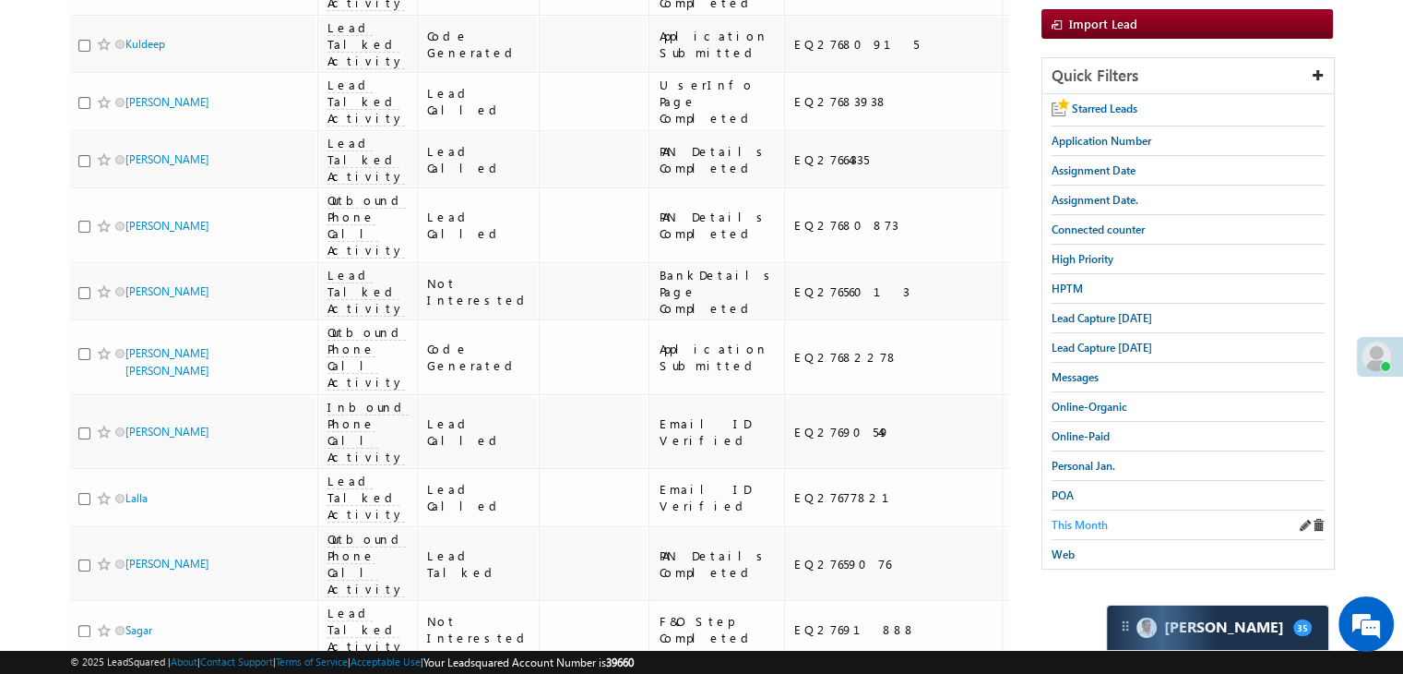
click at [1100, 518] on span "This Month" at bounding box center [1080, 525] width 56 height 14
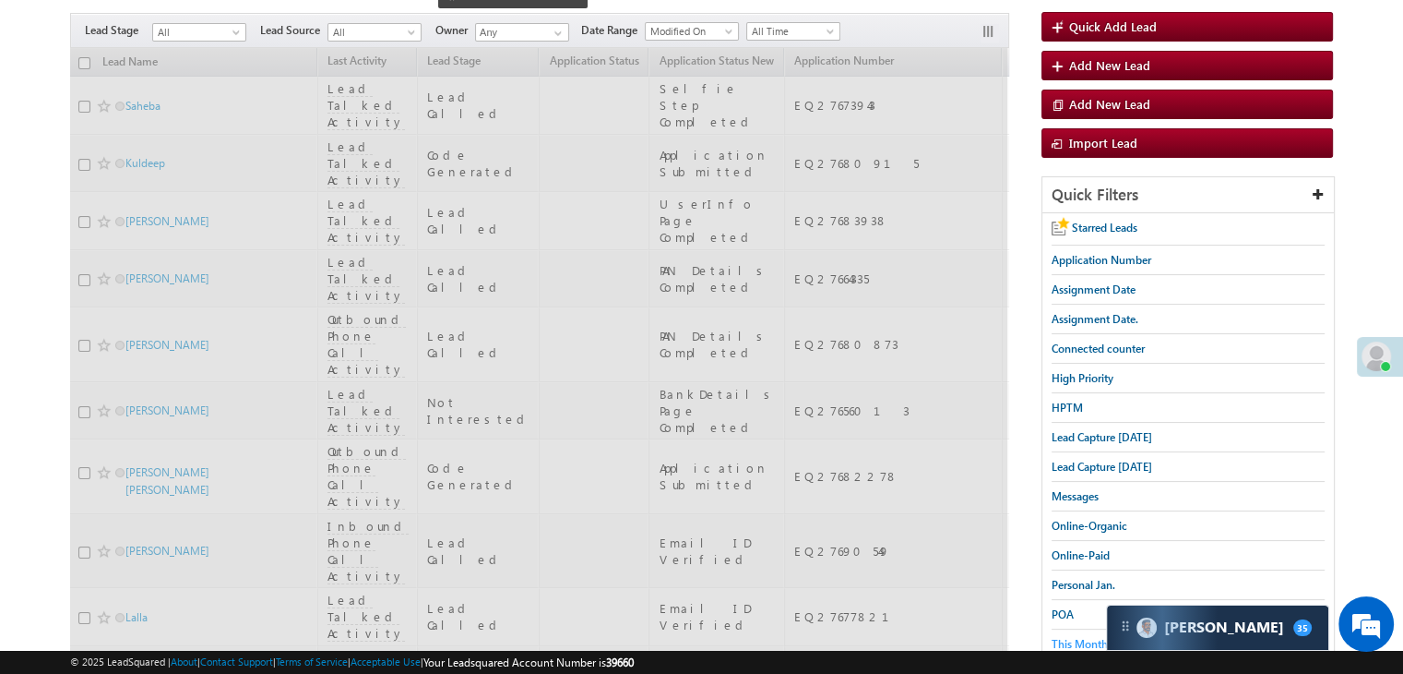
scroll to position [0, 0]
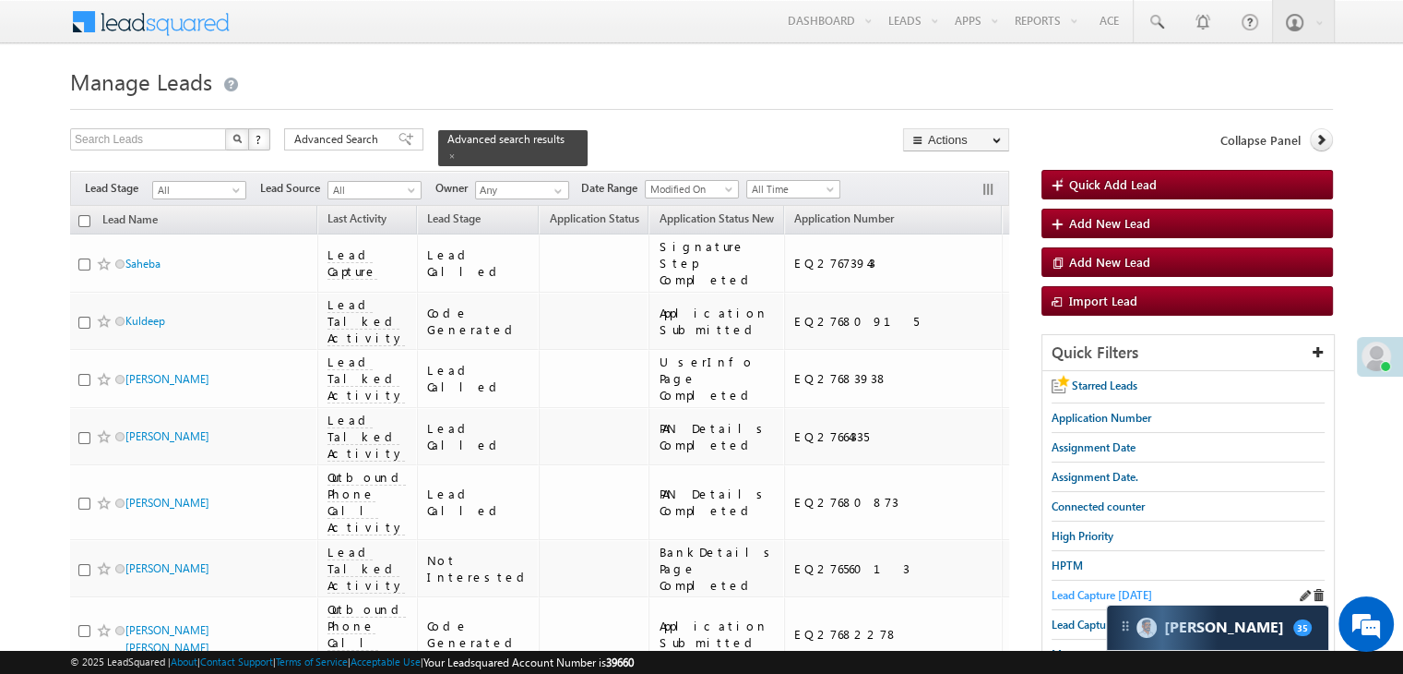
click at [1096, 591] on span "Lead Capture [DATE]" at bounding box center [1102, 595] width 101 height 14
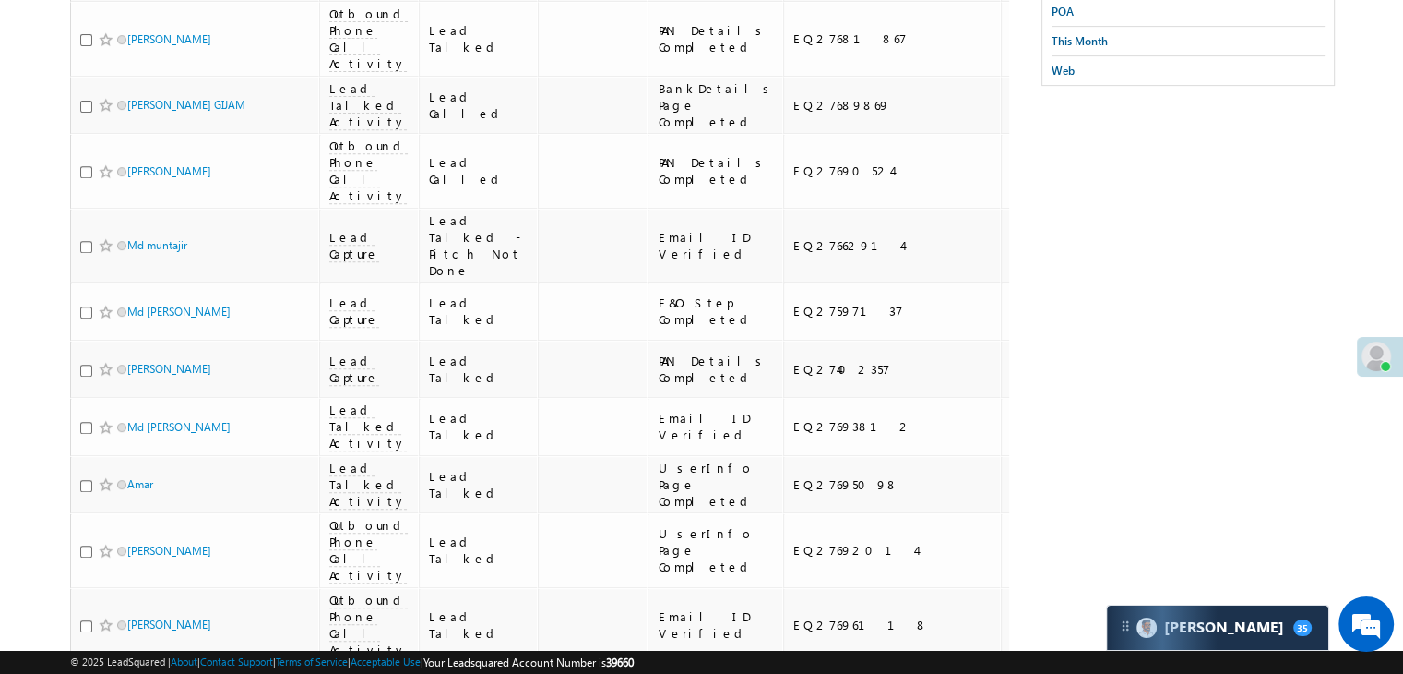
scroll to position [391, 0]
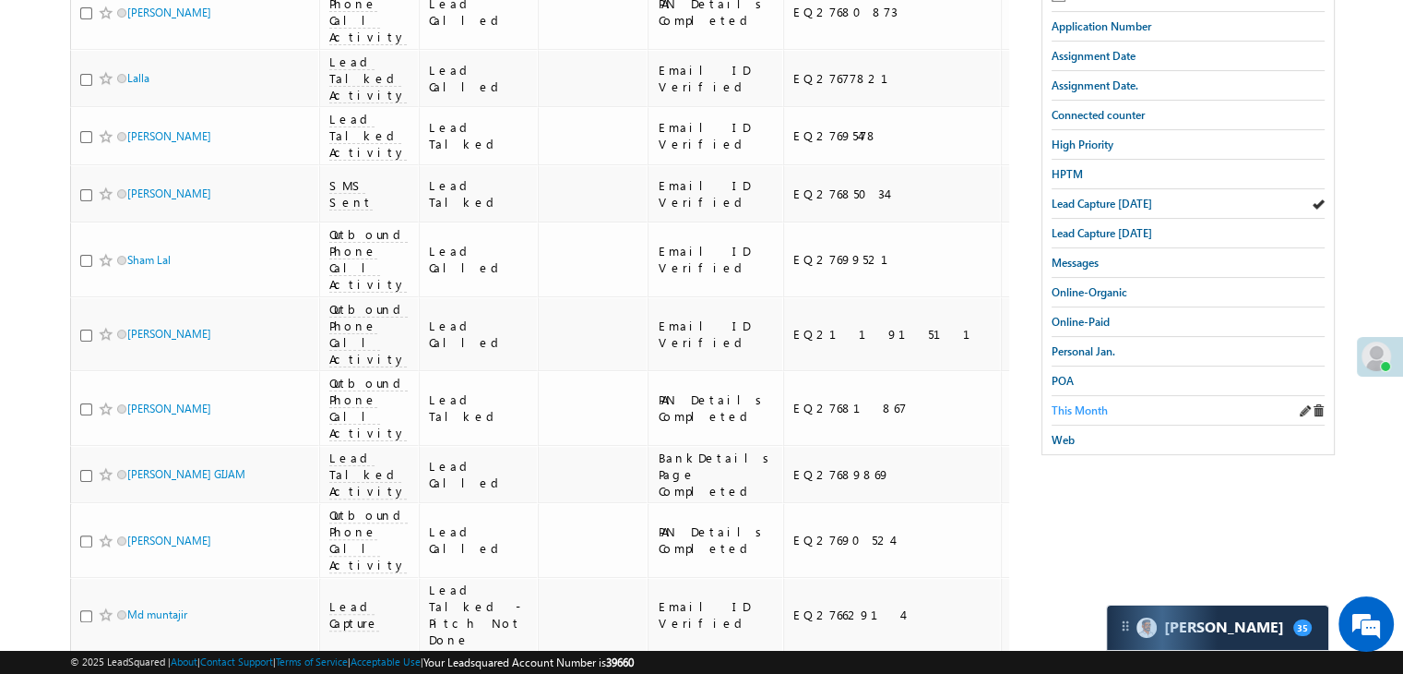
click at [1097, 403] on span "This Month" at bounding box center [1080, 410] width 56 height 14
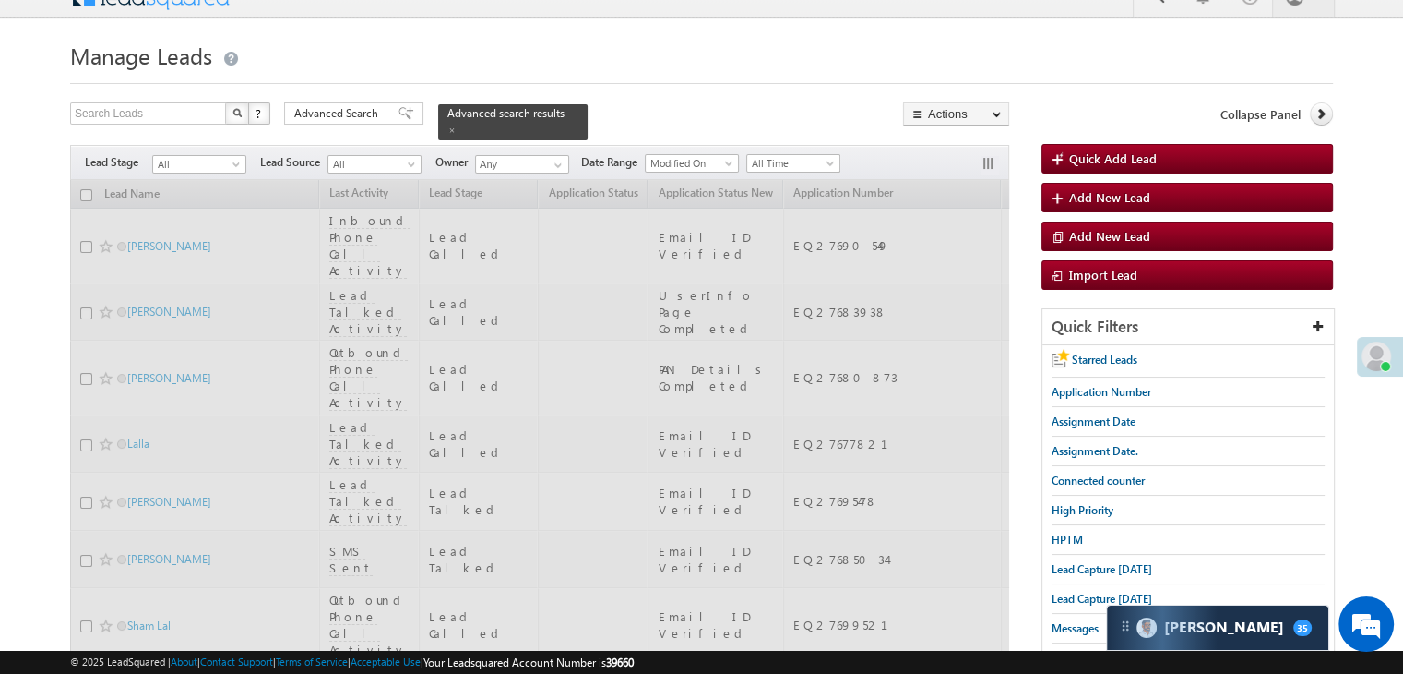
scroll to position [22, 0]
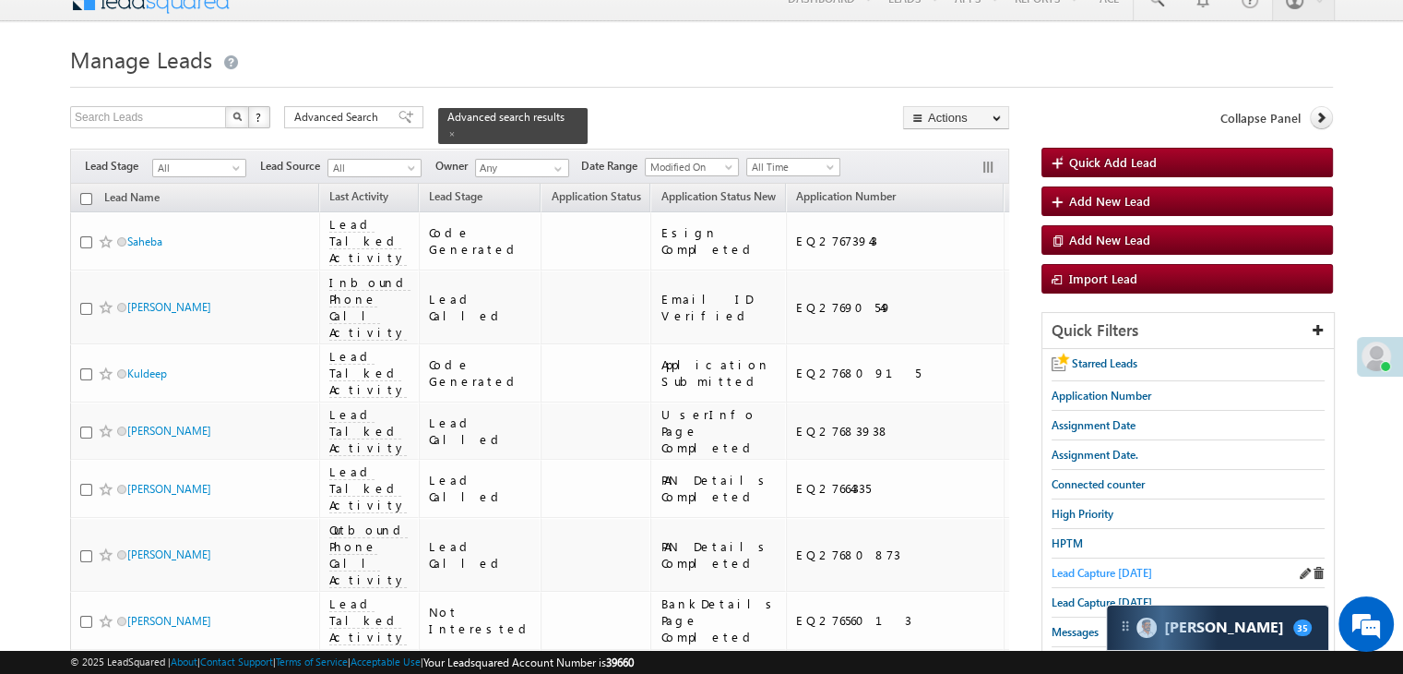
click at [1070, 569] on span "Lead Capture [DATE]" at bounding box center [1102, 573] width 101 height 14
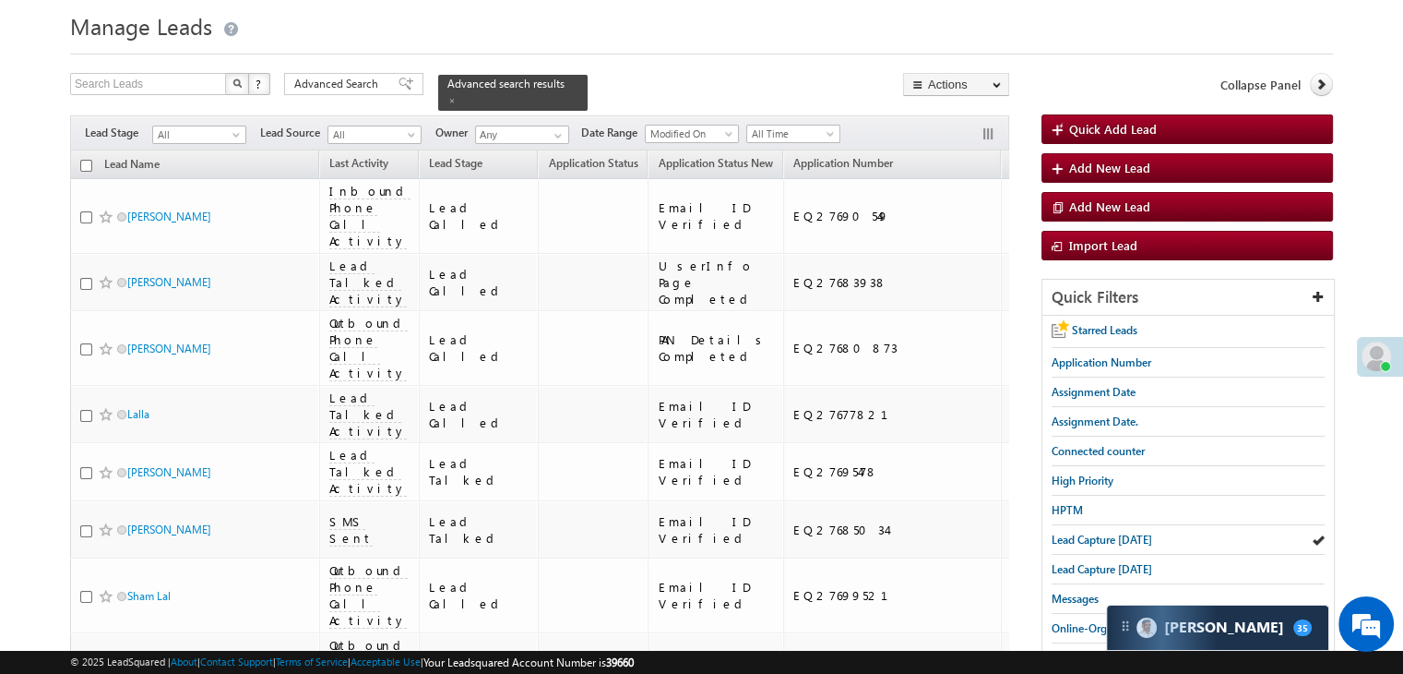
scroll to position [0, 0]
